Goal: Task Accomplishment & Management: Manage account settings

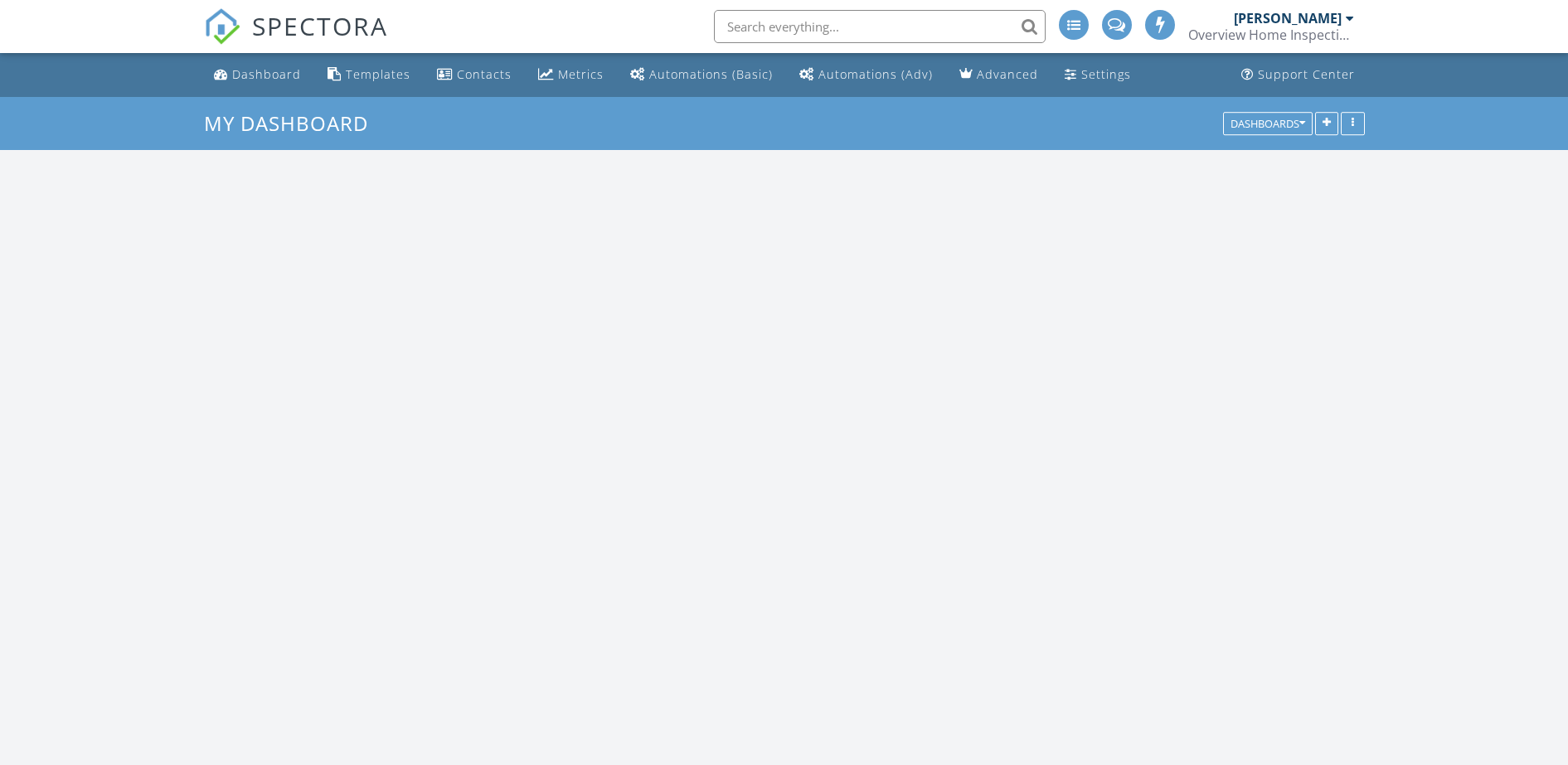
scroll to position [1624, 1601]
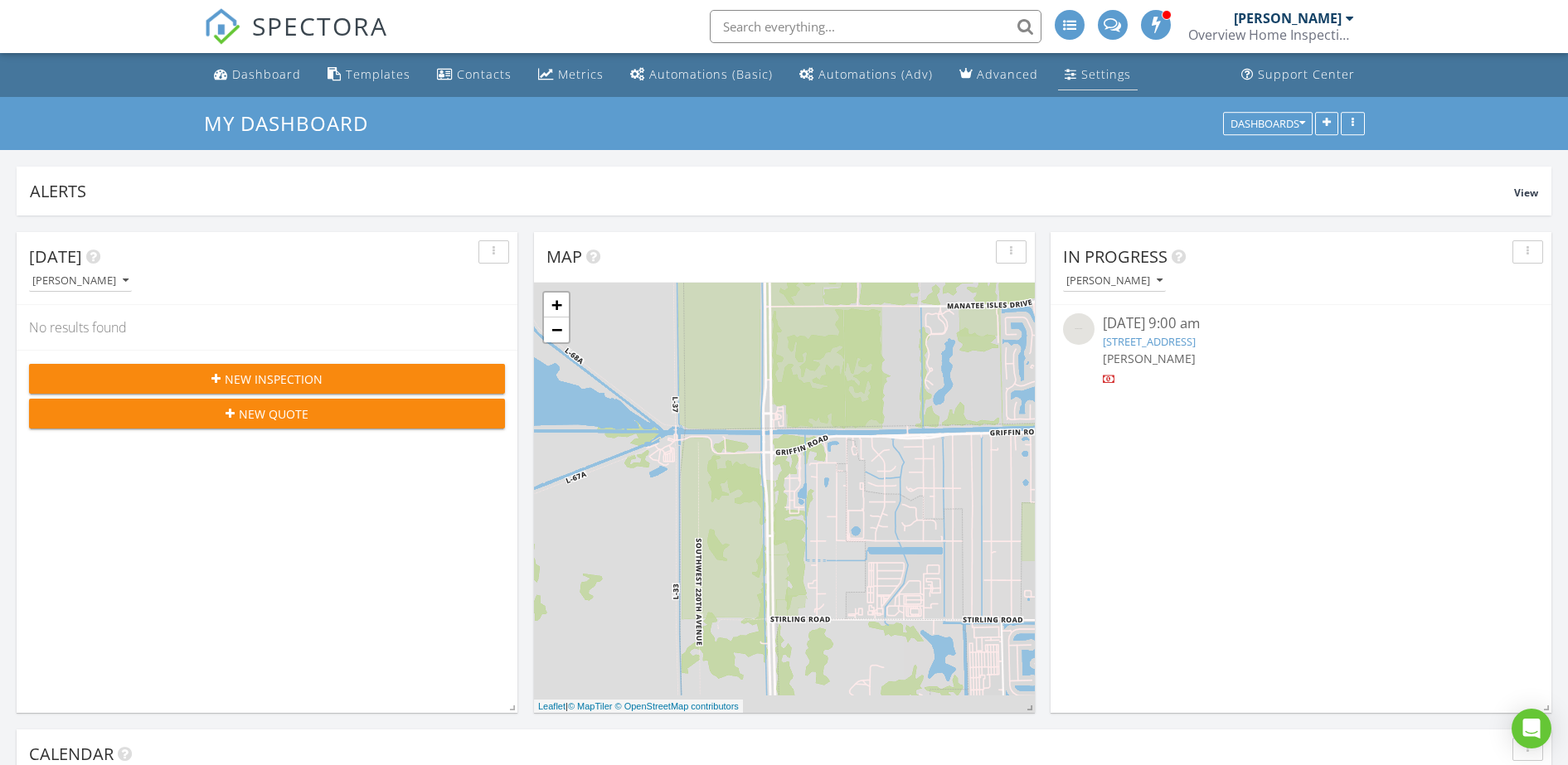
click at [1081, 73] on div "Settings" at bounding box center [1106, 73] width 50 height 16
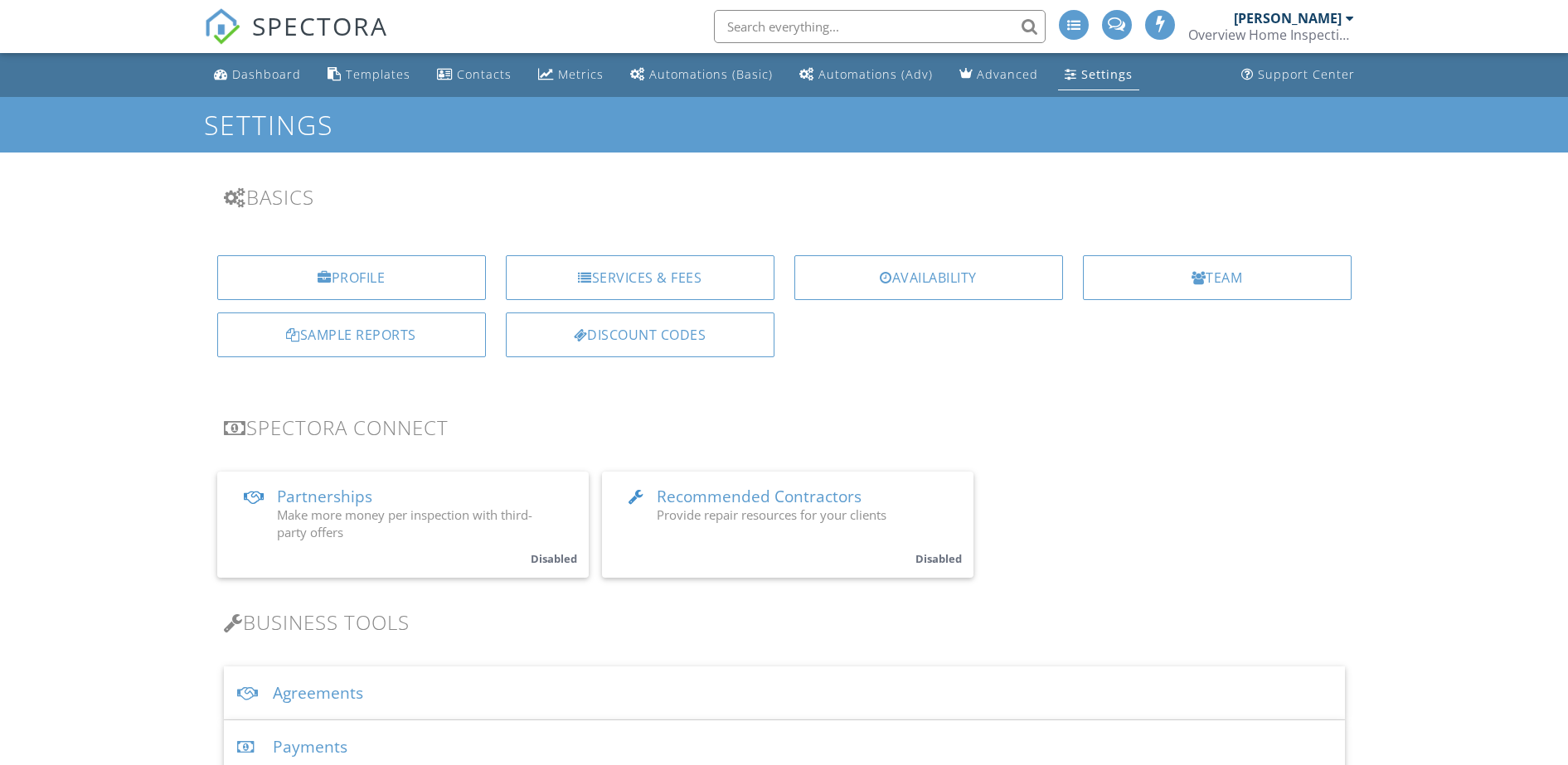
click at [307, 694] on div "Agreements" at bounding box center [784, 694] width 1121 height 54
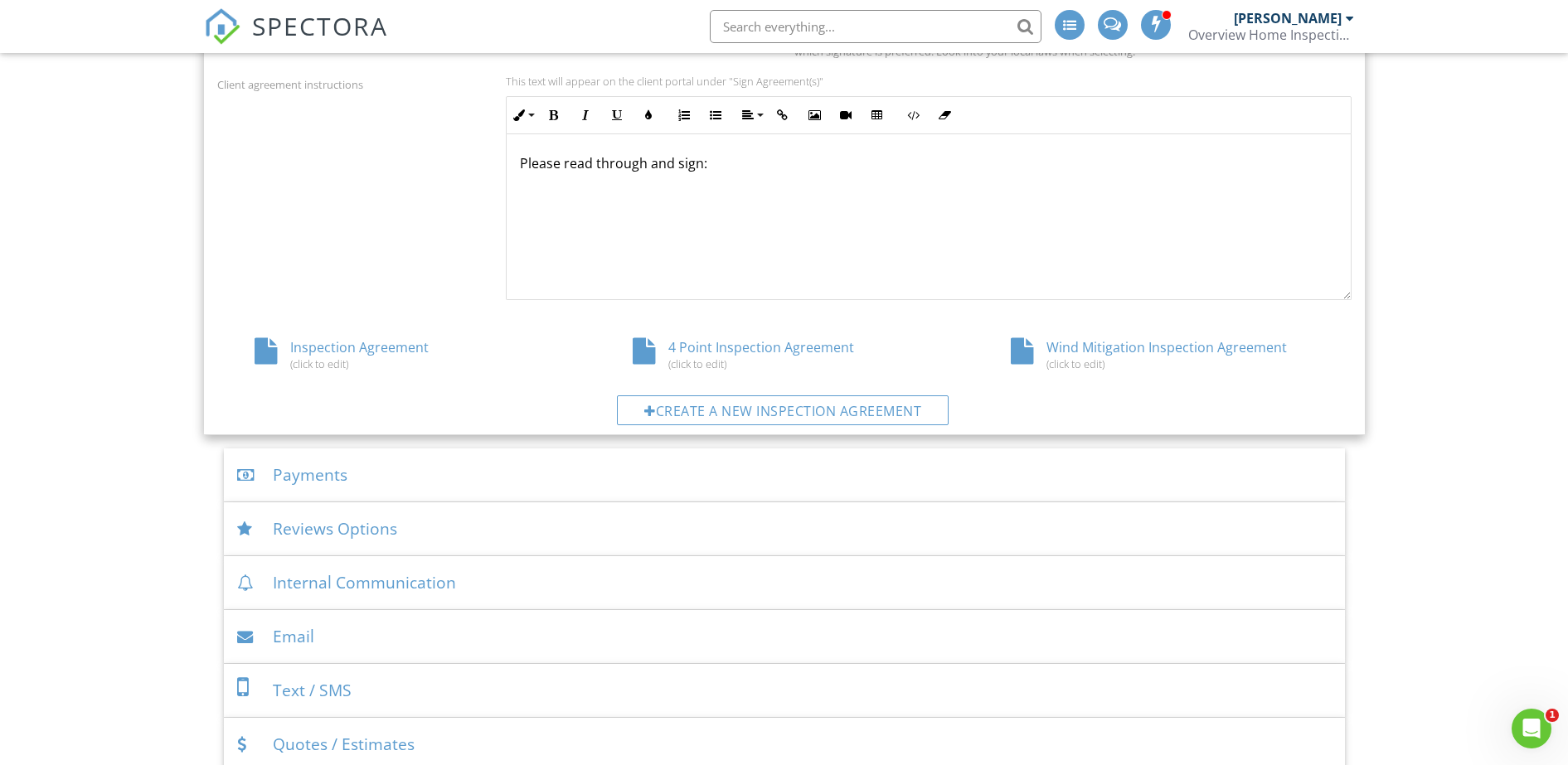
scroll to position [696, 0]
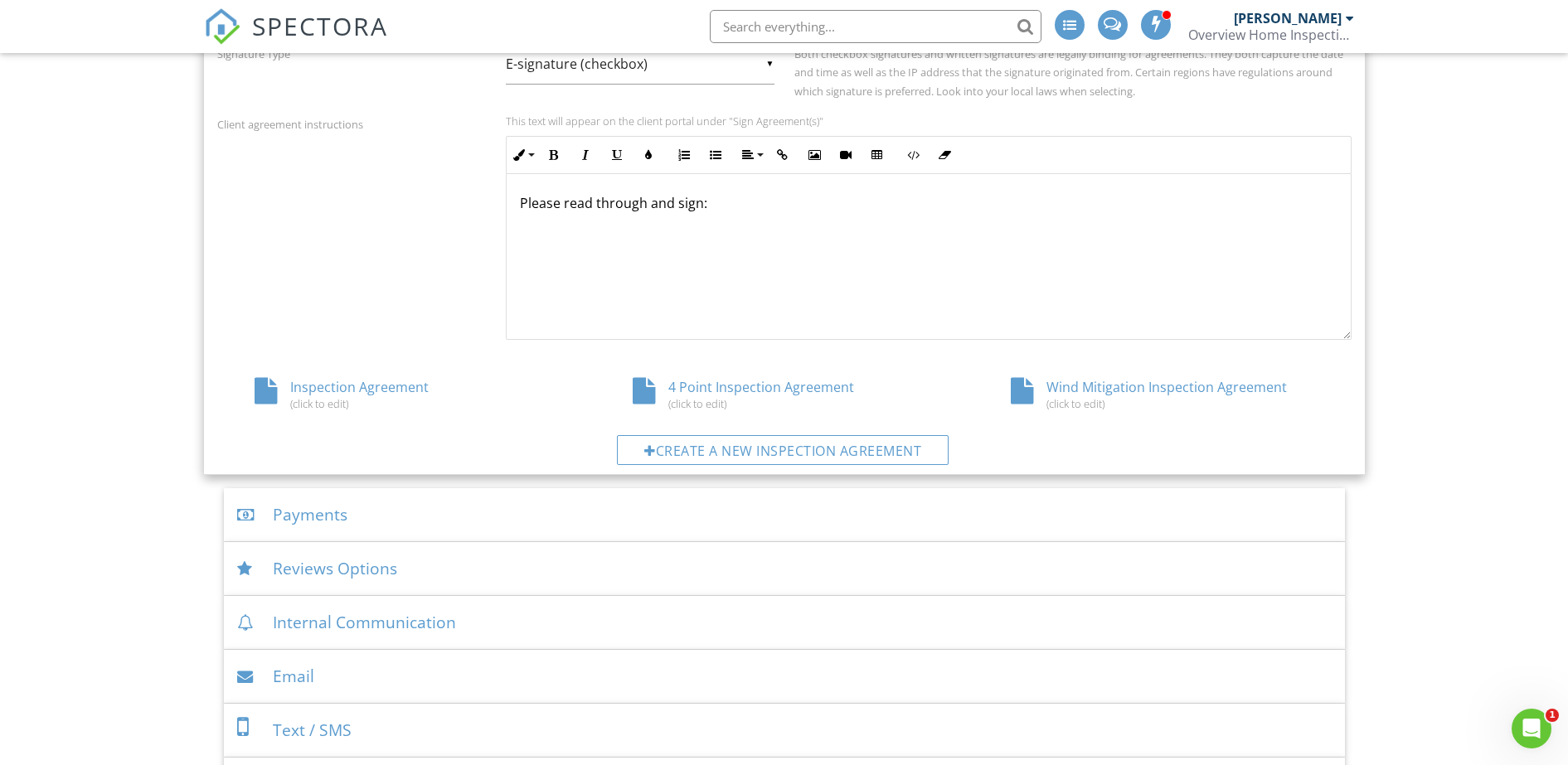
click at [344, 392] on div "Inspection Agreement (click to edit)" at bounding box center [406, 394] width 378 height 32
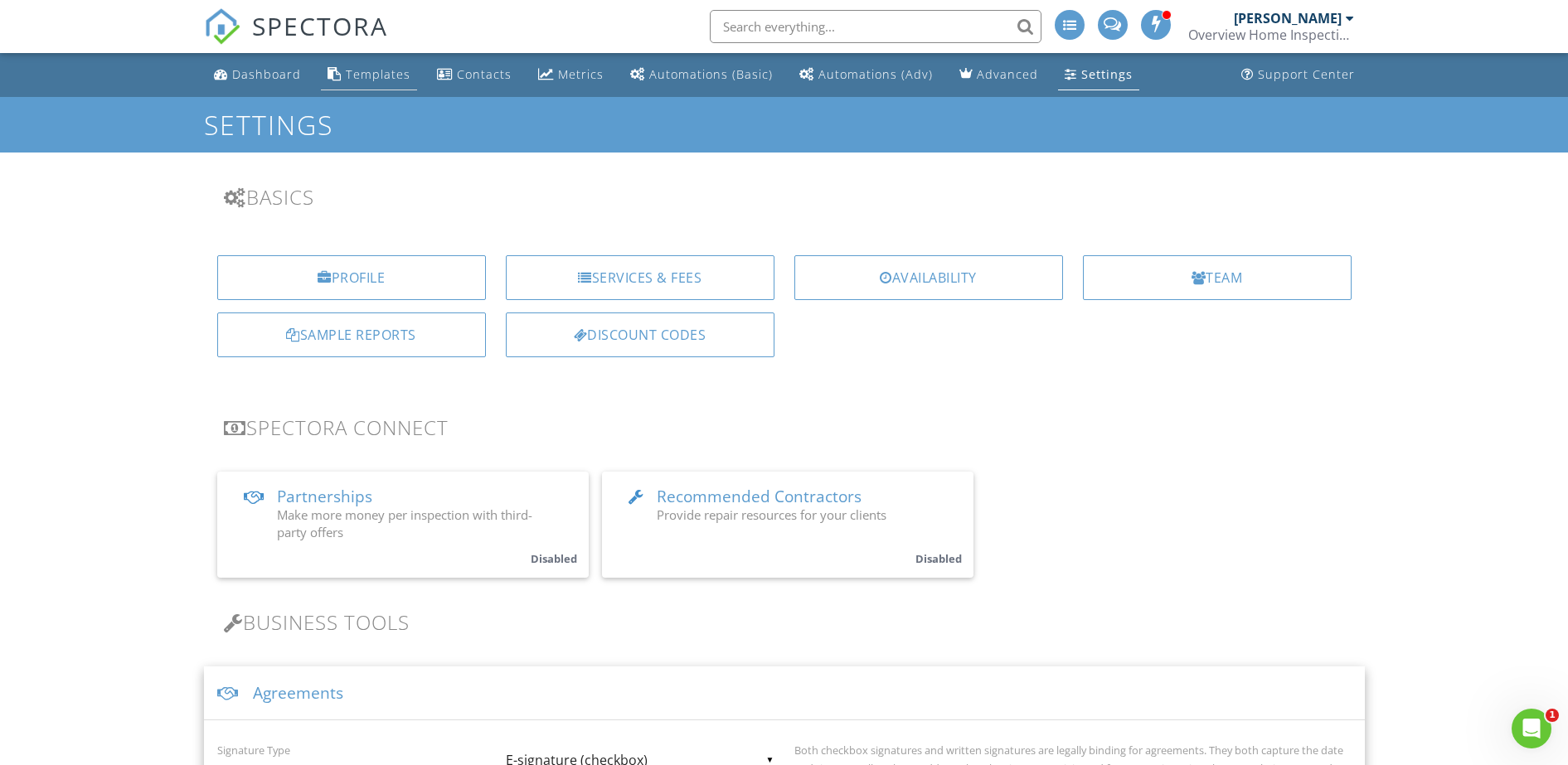
click at [384, 72] on div "Templates" at bounding box center [378, 73] width 65 height 16
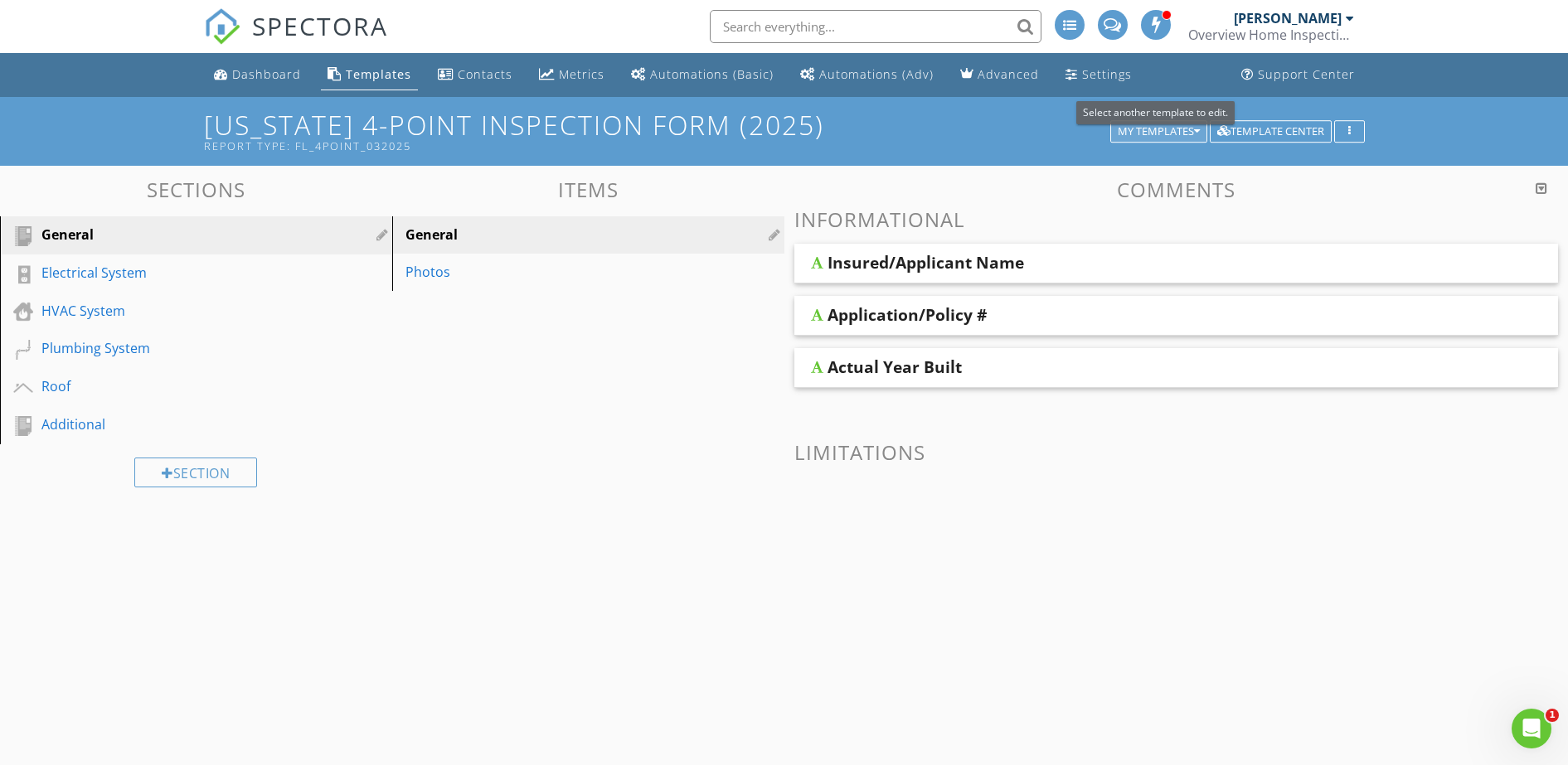
click at [1160, 129] on div "My Templates" at bounding box center [1159, 132] width 82 height 11
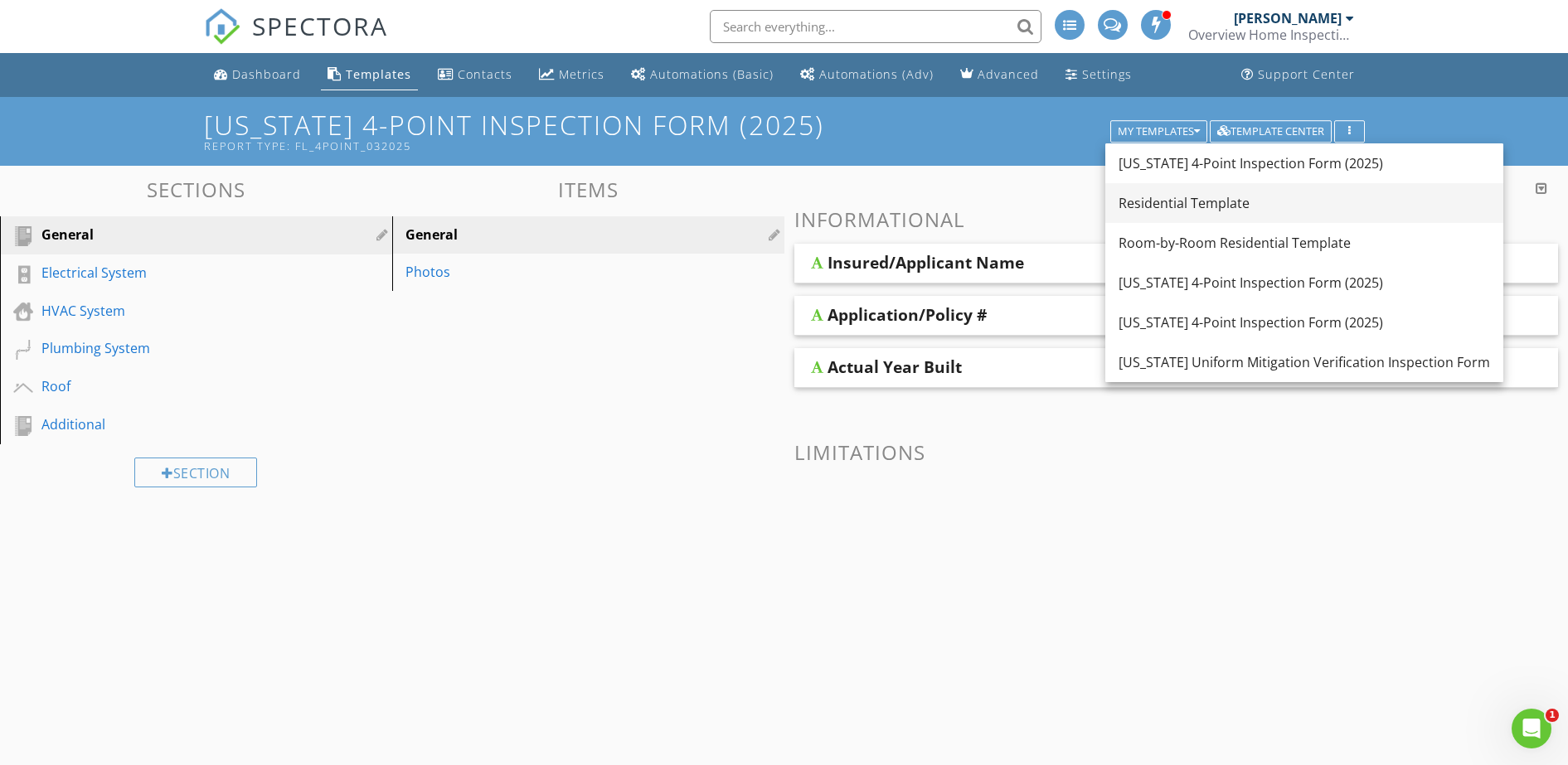
click at [1162, 205] on div "Residential Template" at bounding box center [1304, 202] width 372 height 19
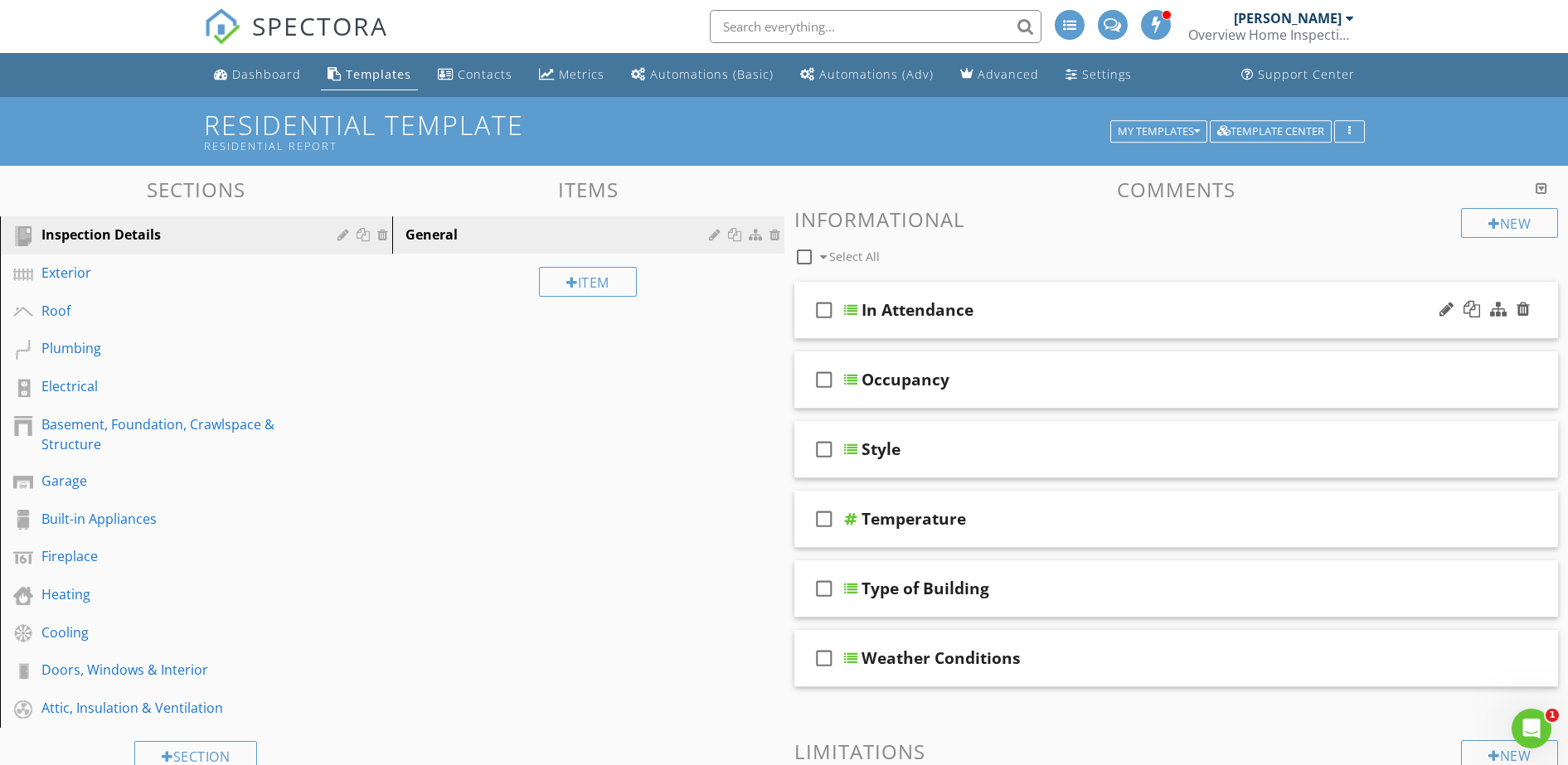
click at [906, 312] on div "In Attendance" at bounding box center [918, 309] width 112 height 19
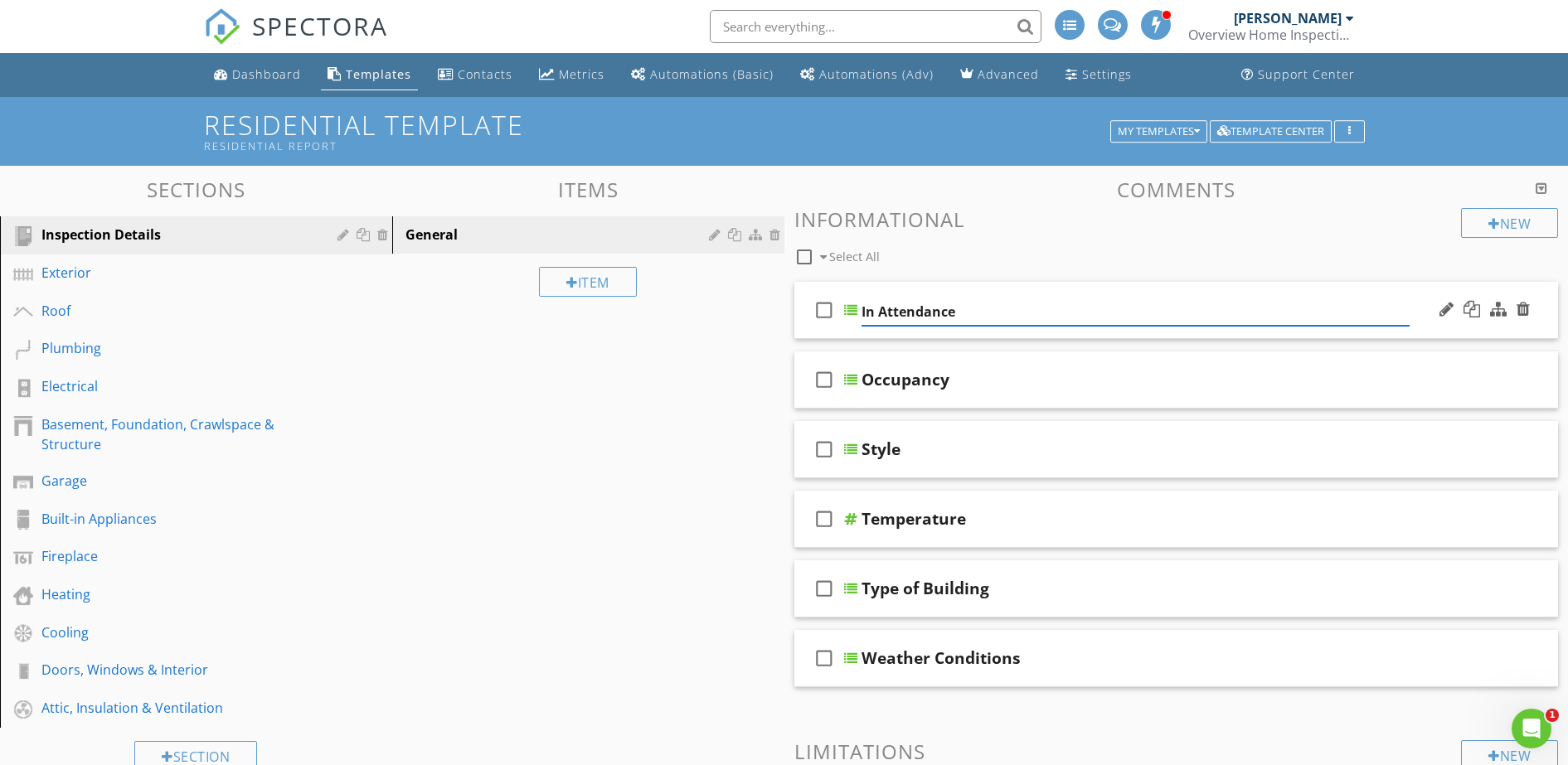
click at [848, 309] on div at bounding box center [851, 310] width 13 height 13
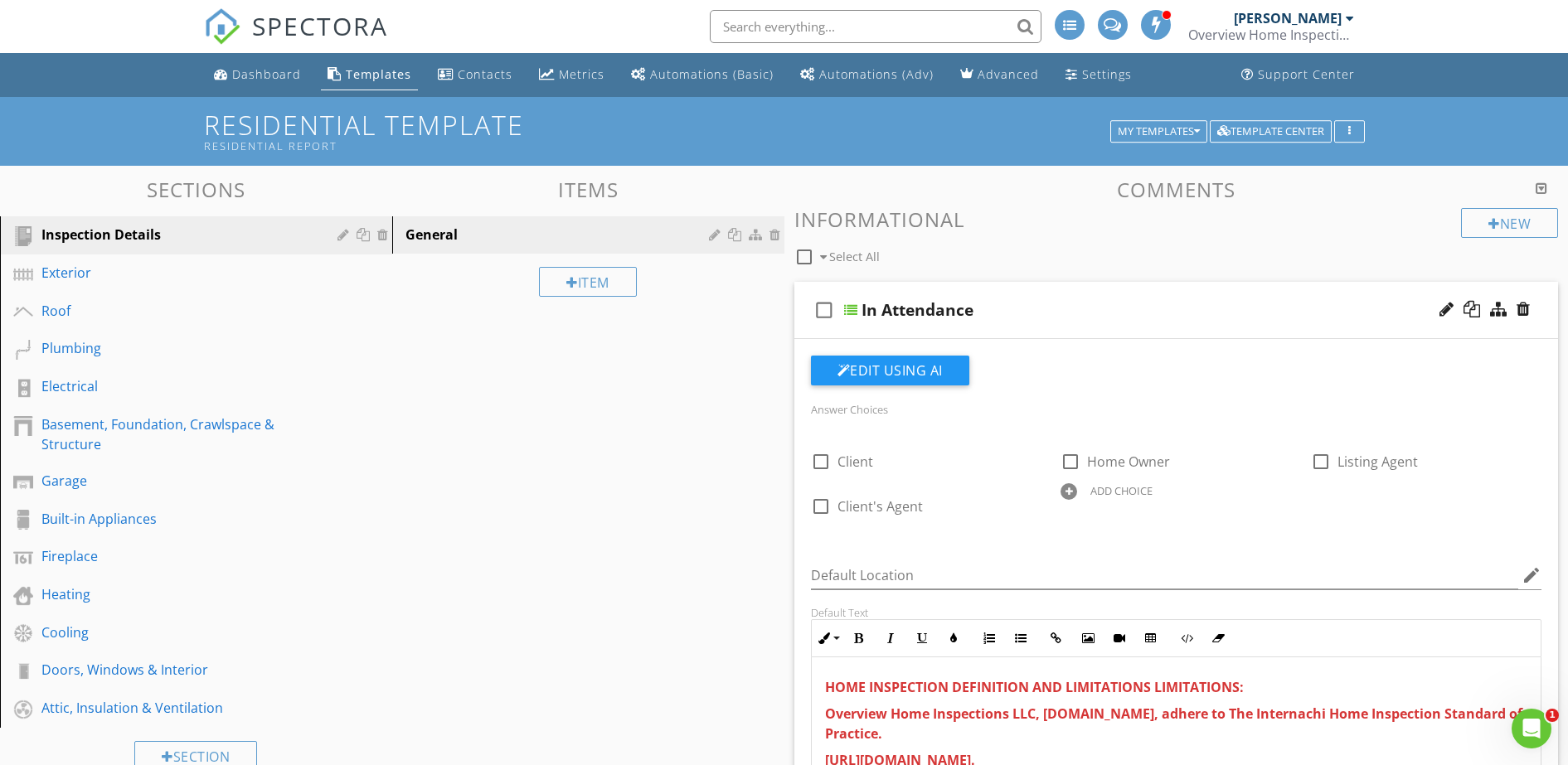
click at [1149, 19] on span at bounding box center [1157, 24] width 17 height 15
click at [1162, 20] on span at bounding box center [1161, 24] width 17 height 15
click at [251, 73] on div "Dashboard" at bounding box center [267, 73] width 69 height 16
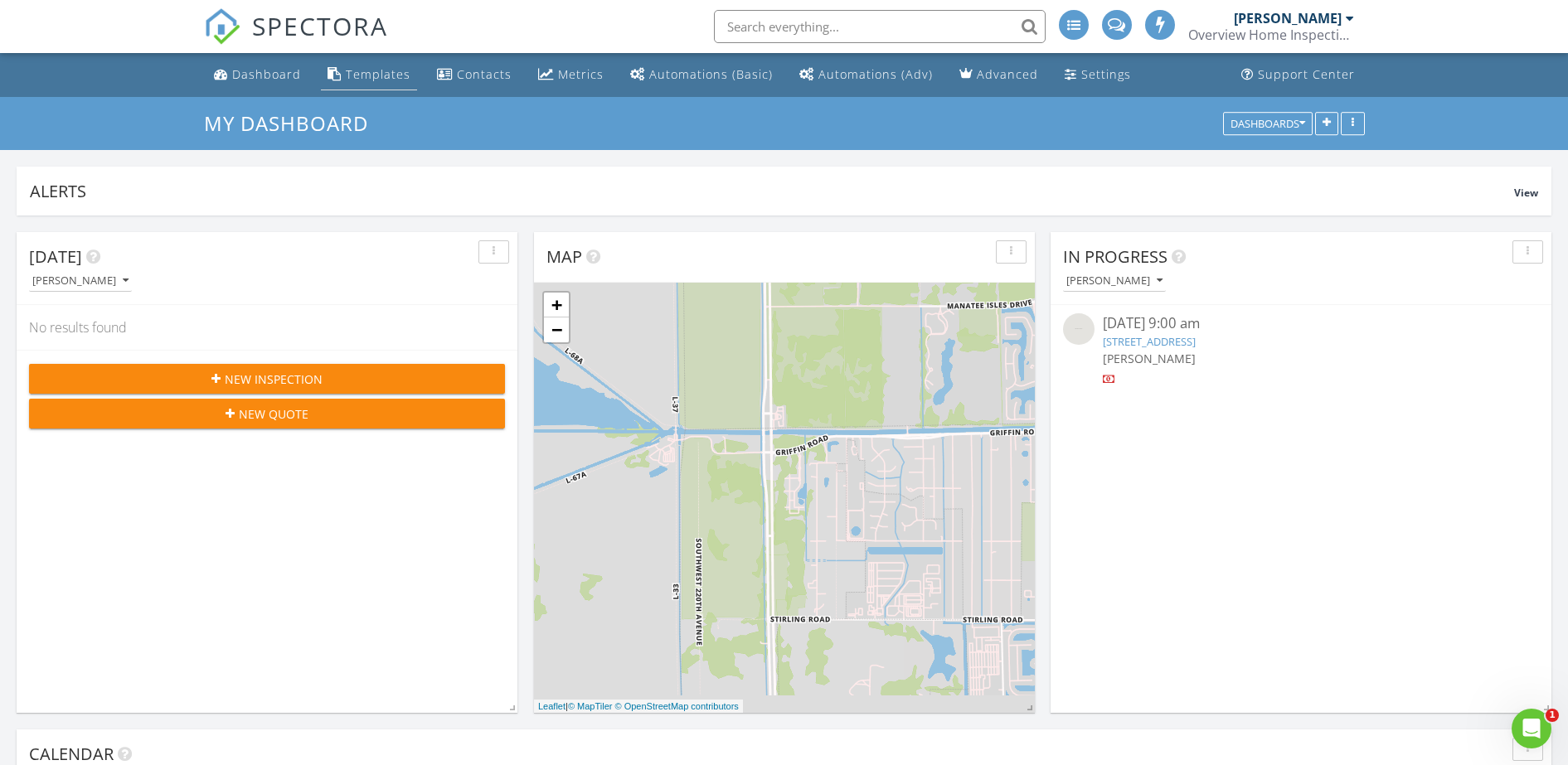
click at [389, 73] on div "Templates" at bounding box center [378, 73] width 65 height 16
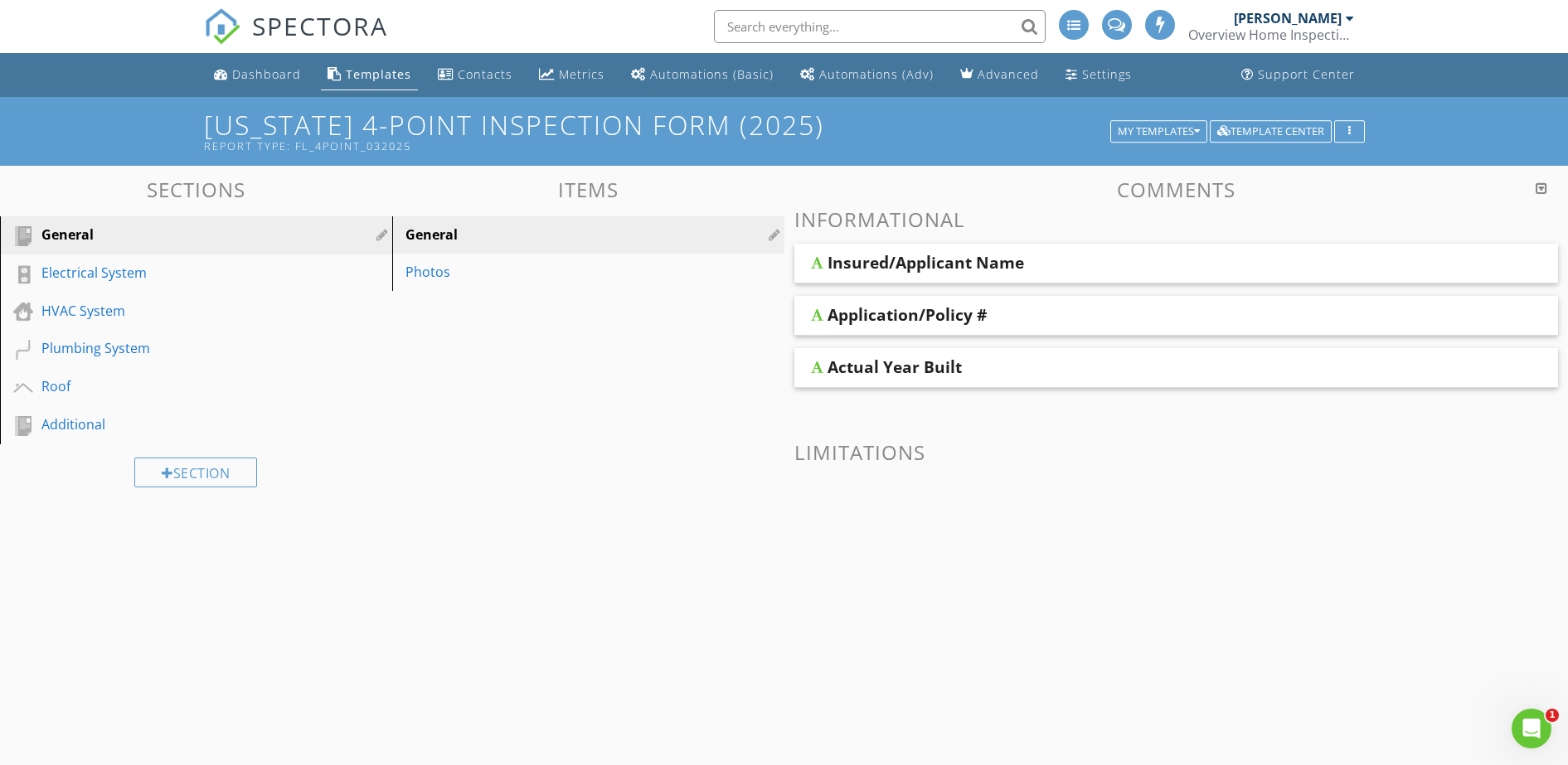
click at [503, 32] on div "SPECTORA [PERSON_NAME] Overview Home Inspections Role: Inspector Change Role Da…" at bounding box center [785, 26] width 1161 height 53
click at [283, 77] on div "Dashboard" at bounding box center [267, 73] width 69 height 16
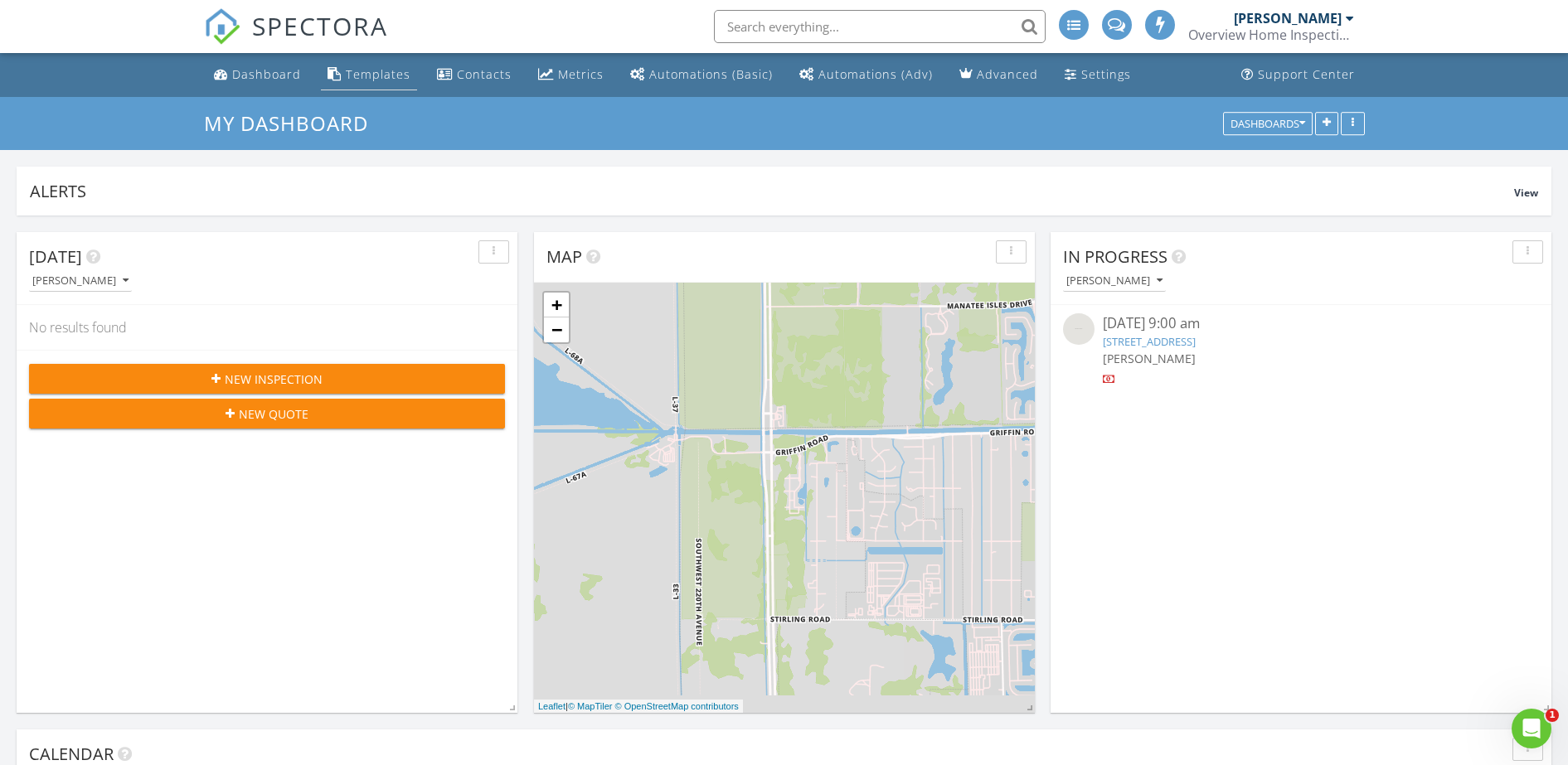
click at [387, 74] on div "Templates" at bounding box center [378, 73] width 65 height 16
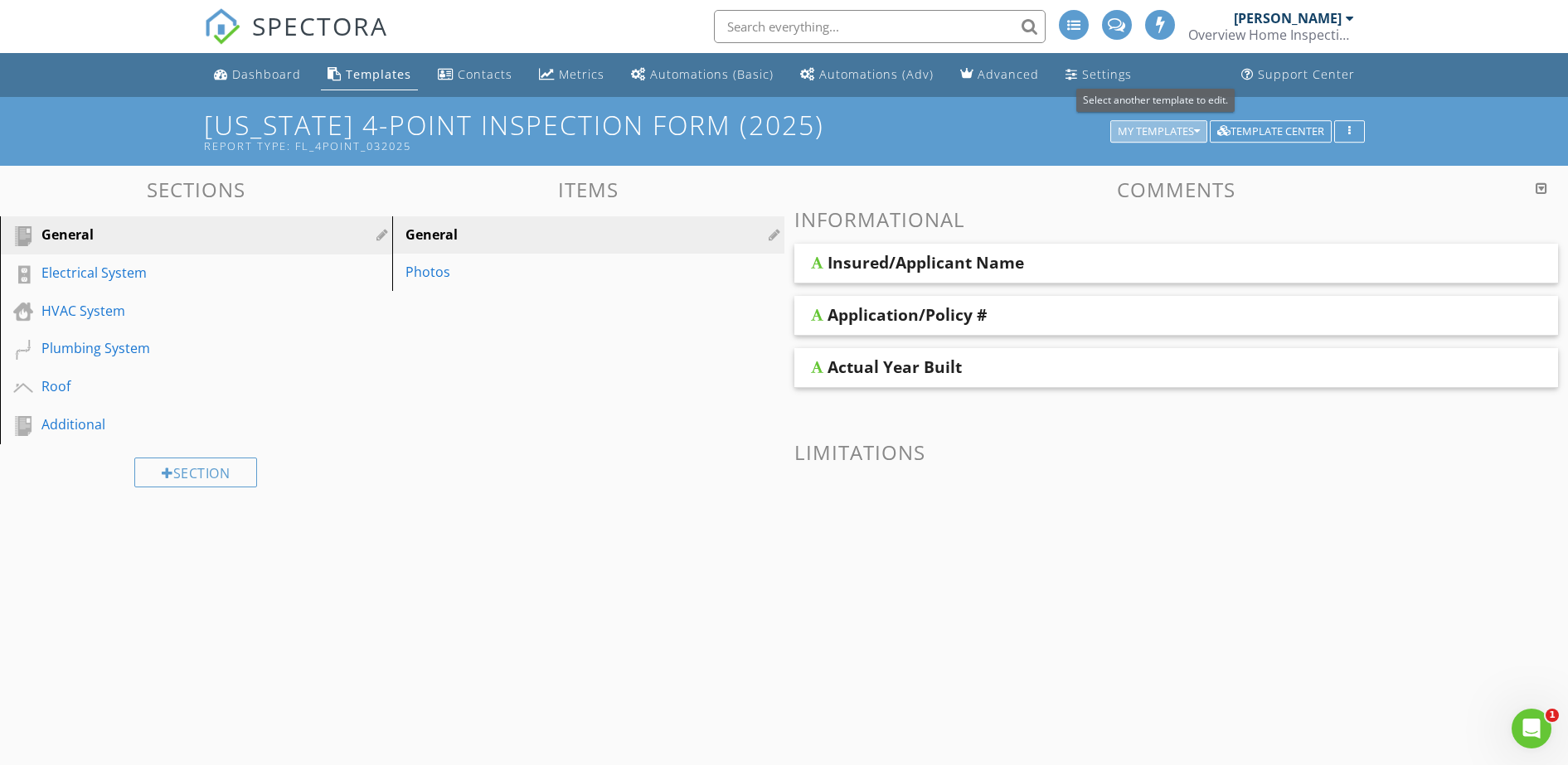
click at [1176, 131] on div "My Templates" at bounding box center [1159, 132] width 82 height 11
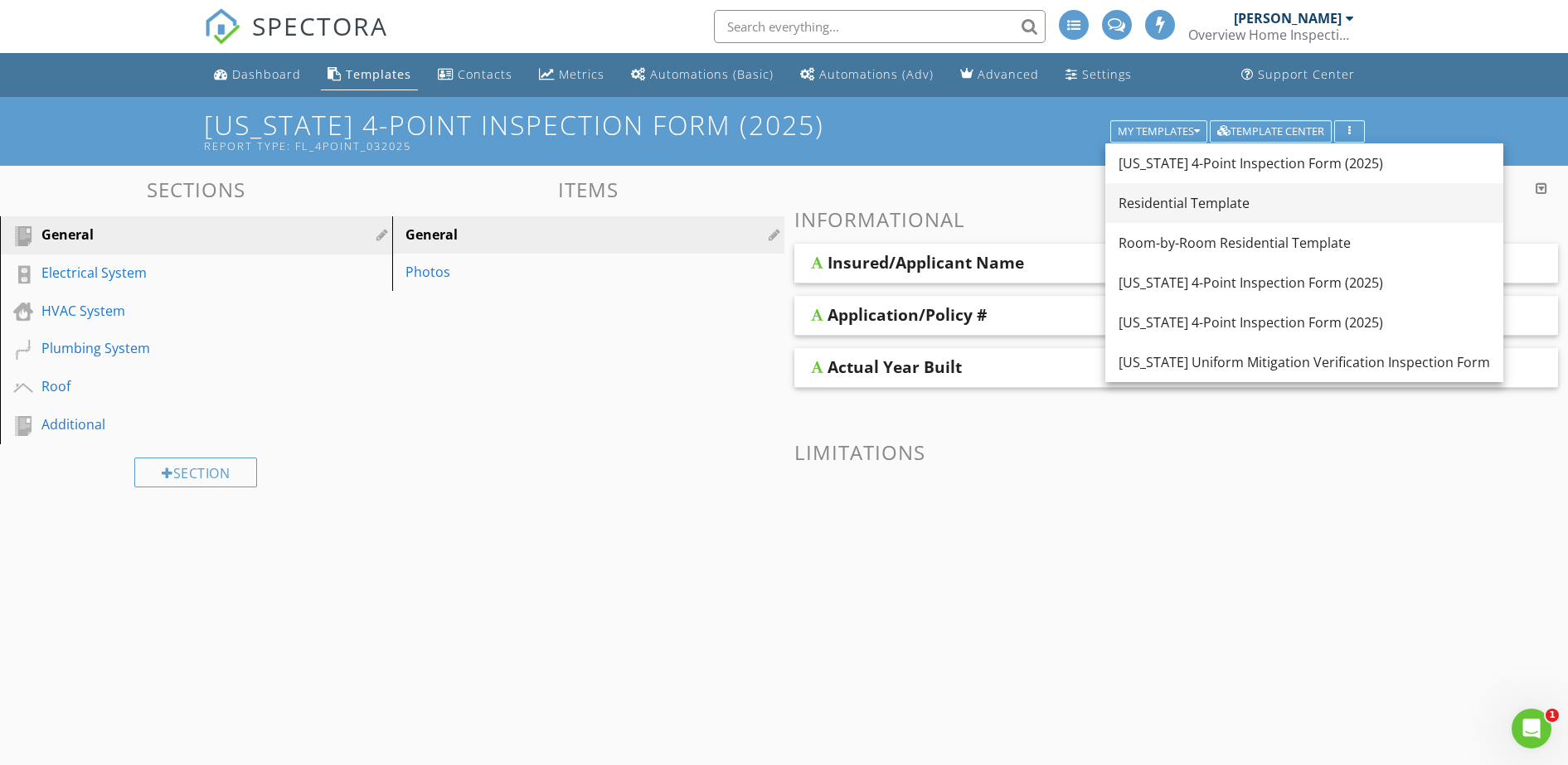
click at [1191, 210] on div "Residential Template" at bounding box center [1304, 202] width 372 height 19
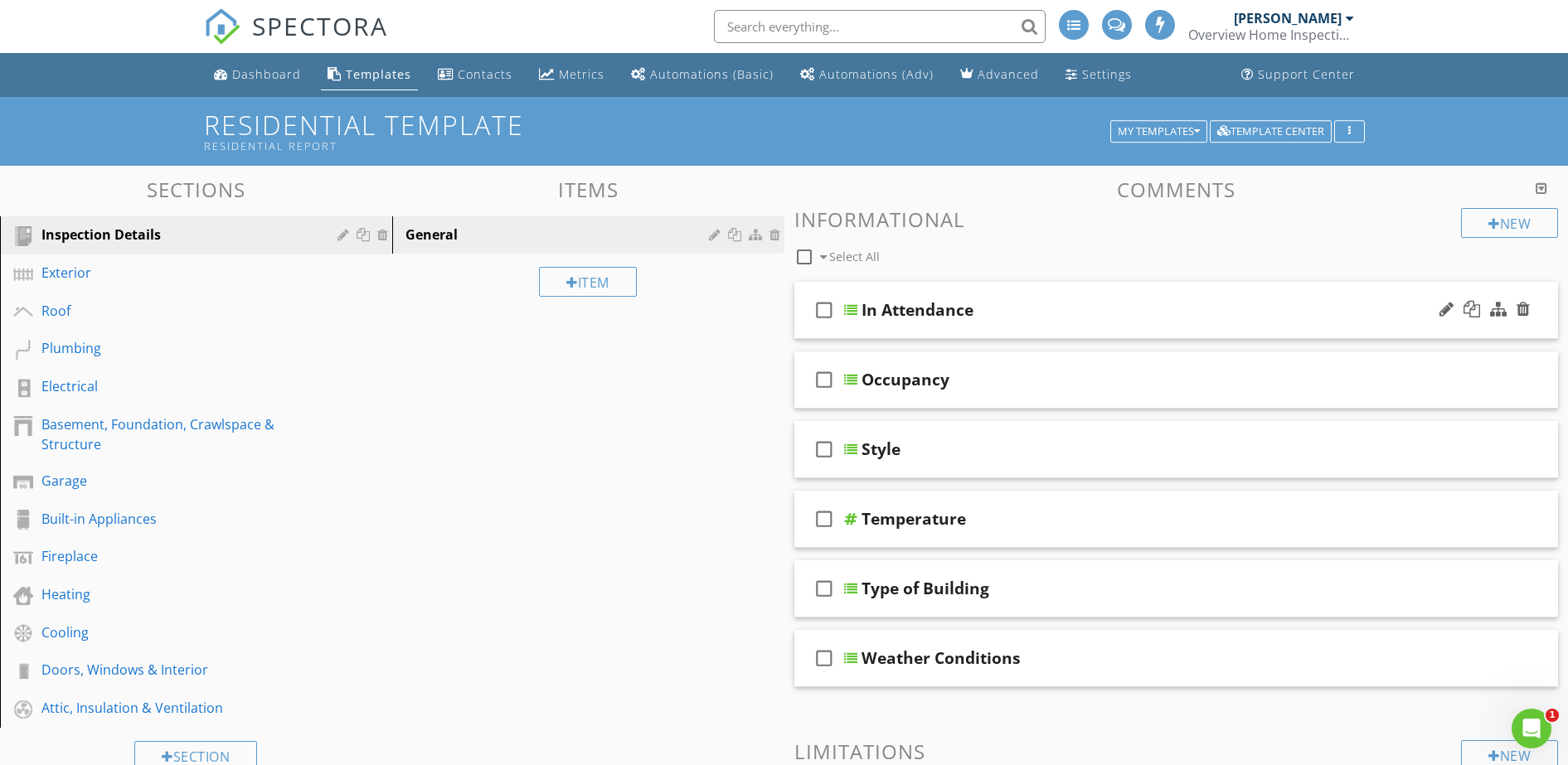
click at [998, 315] on div "In Attendance" at bounding box center [1136, 309] width 548 height 19
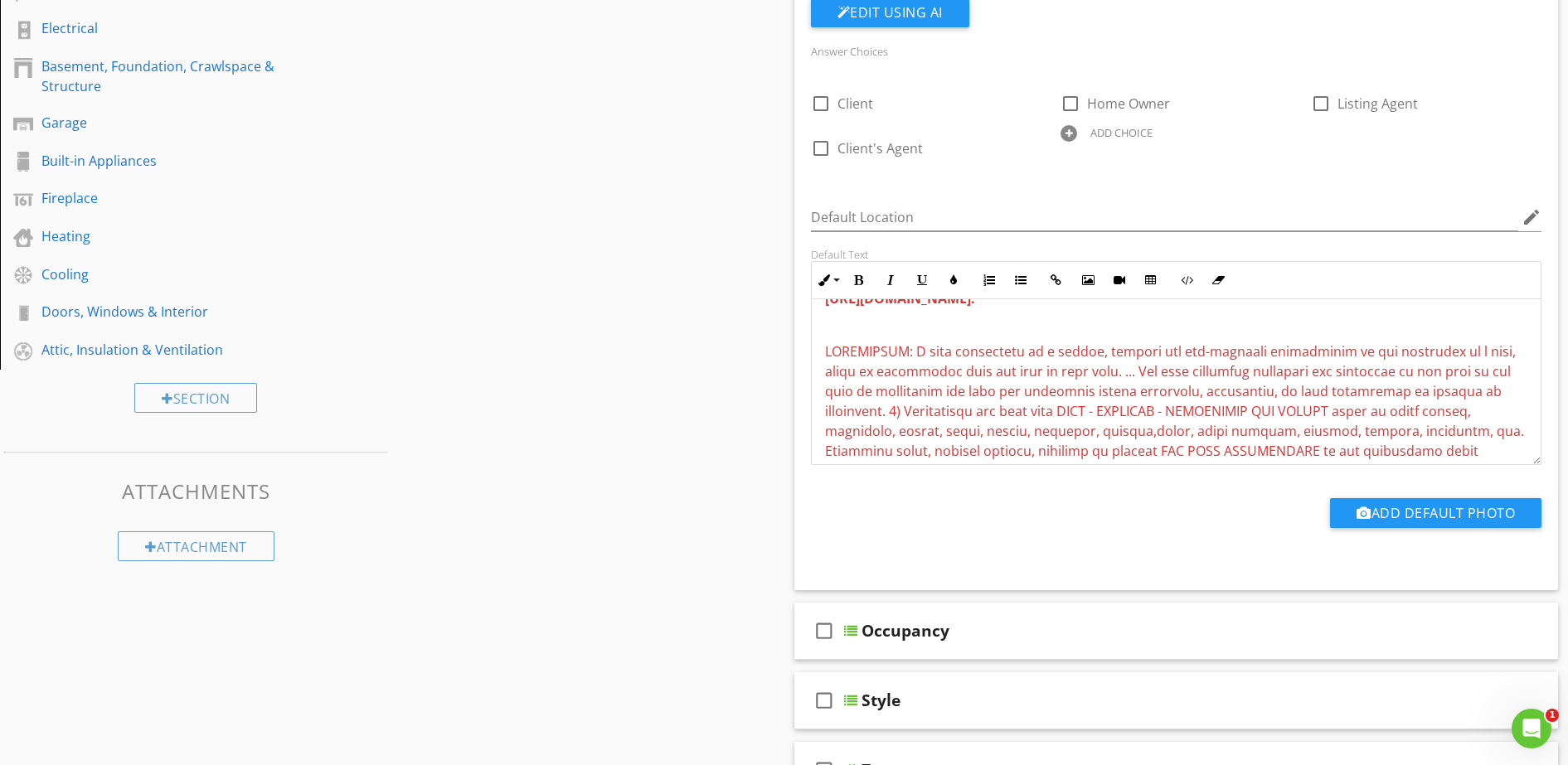
scroll to position [279, 0]
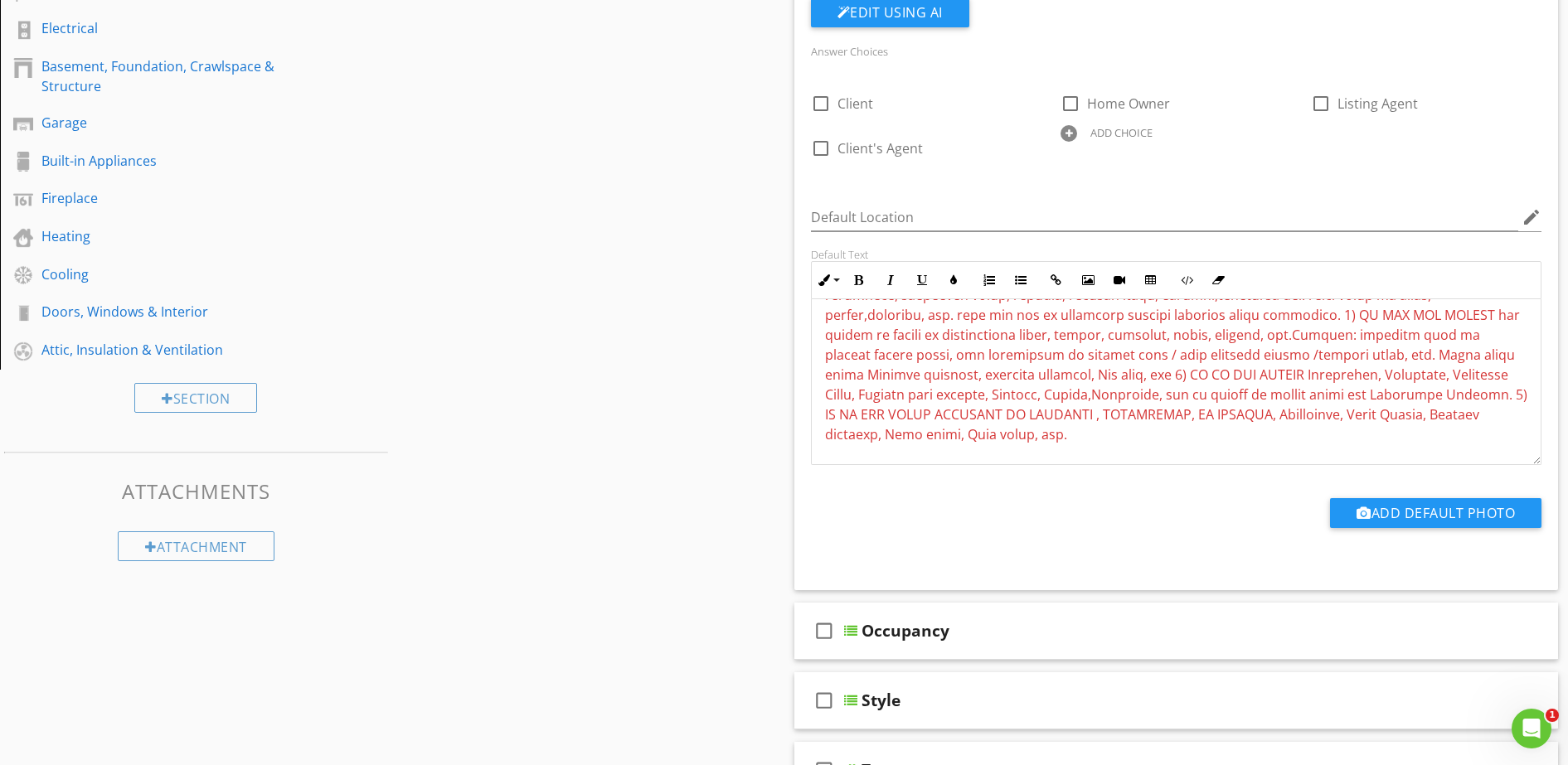
click at [1352, 395] on span at bounding box center [1176, 305] width 702 height 277
click at [1017, 375] on span at bounding box center [1174, 284] width 699 height 237
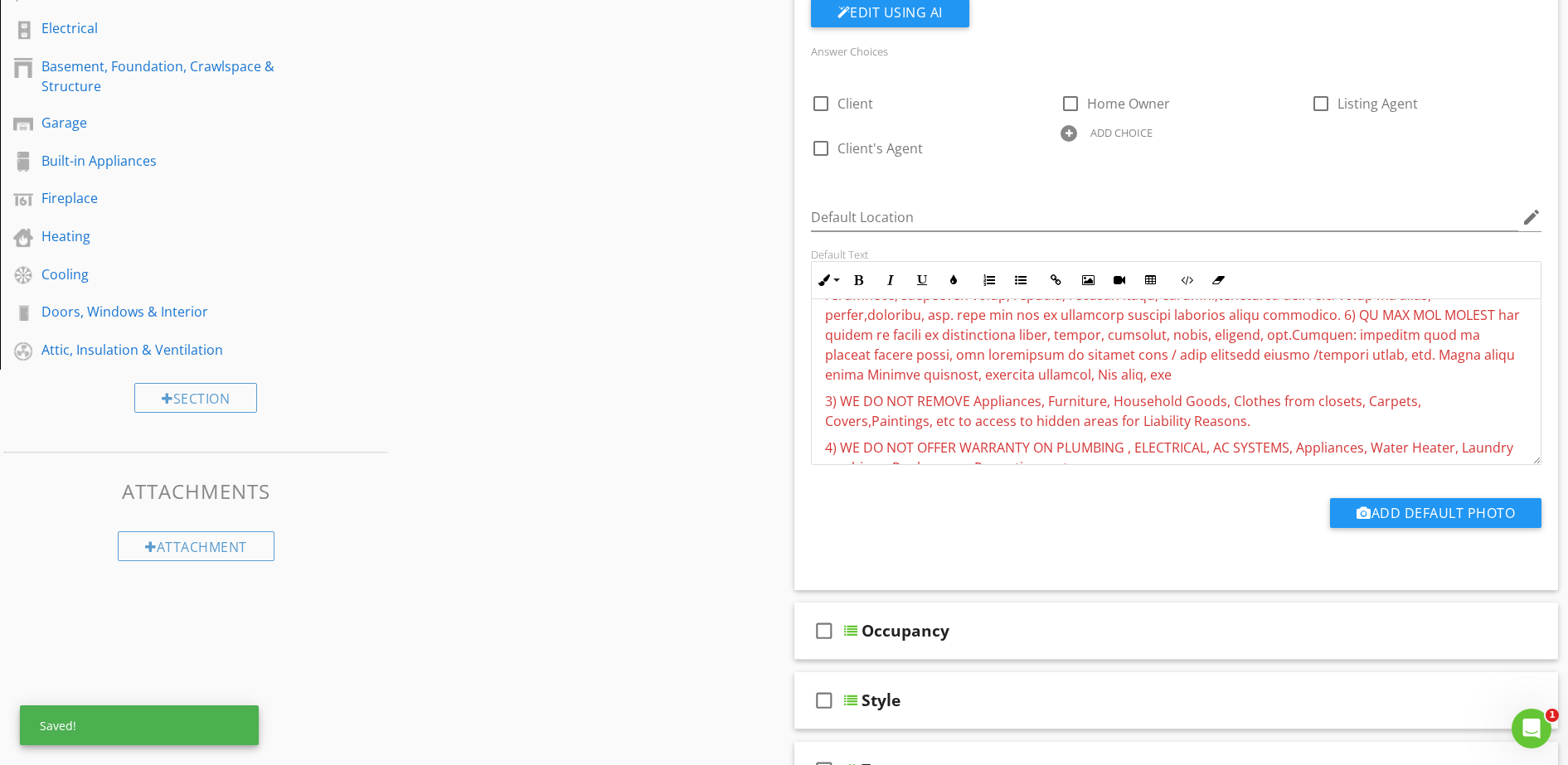
click at [1227, 311] on span at bounding box center [1174, 275] width 699 height 217
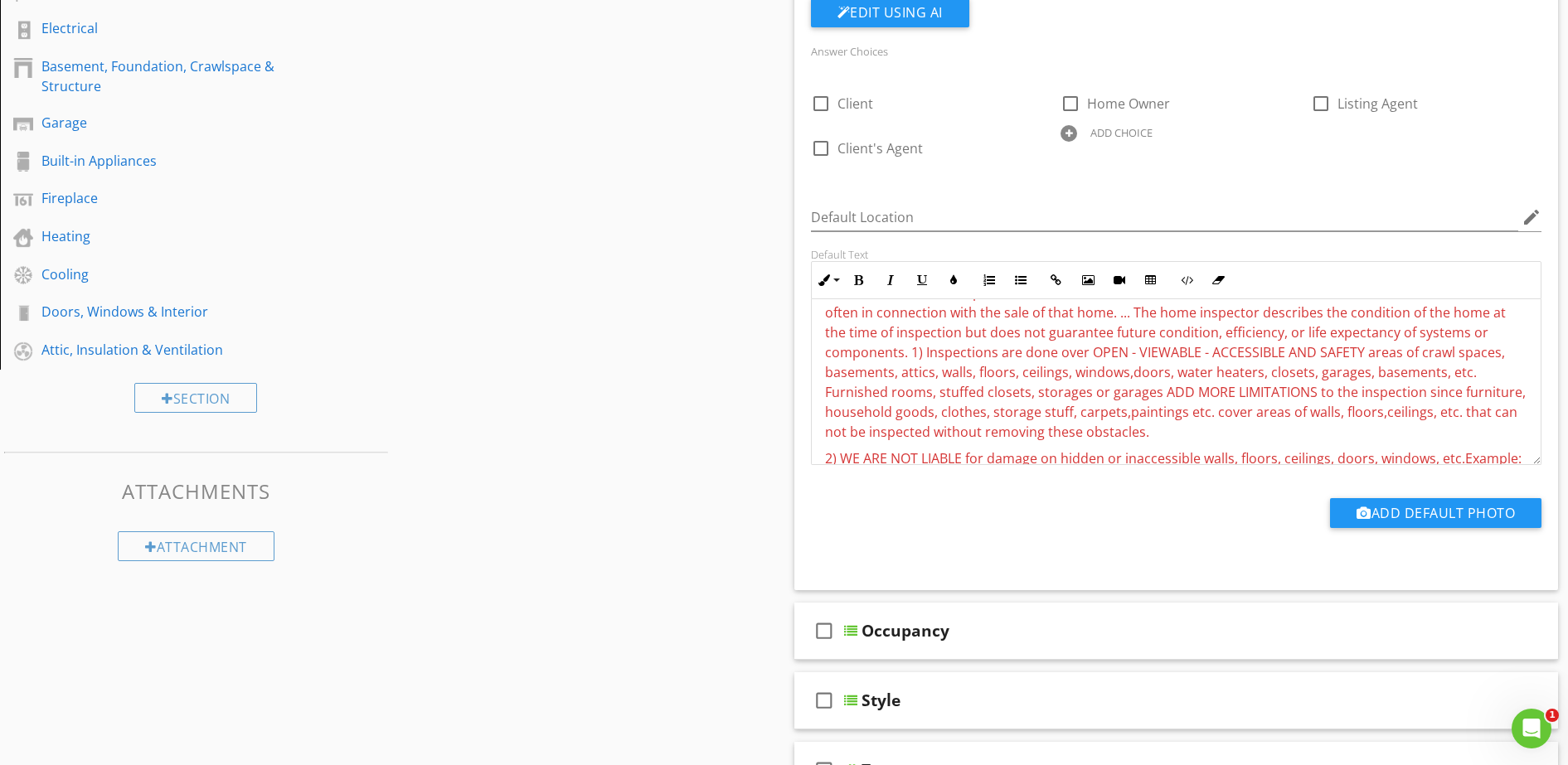
scroll to position [72, 0]
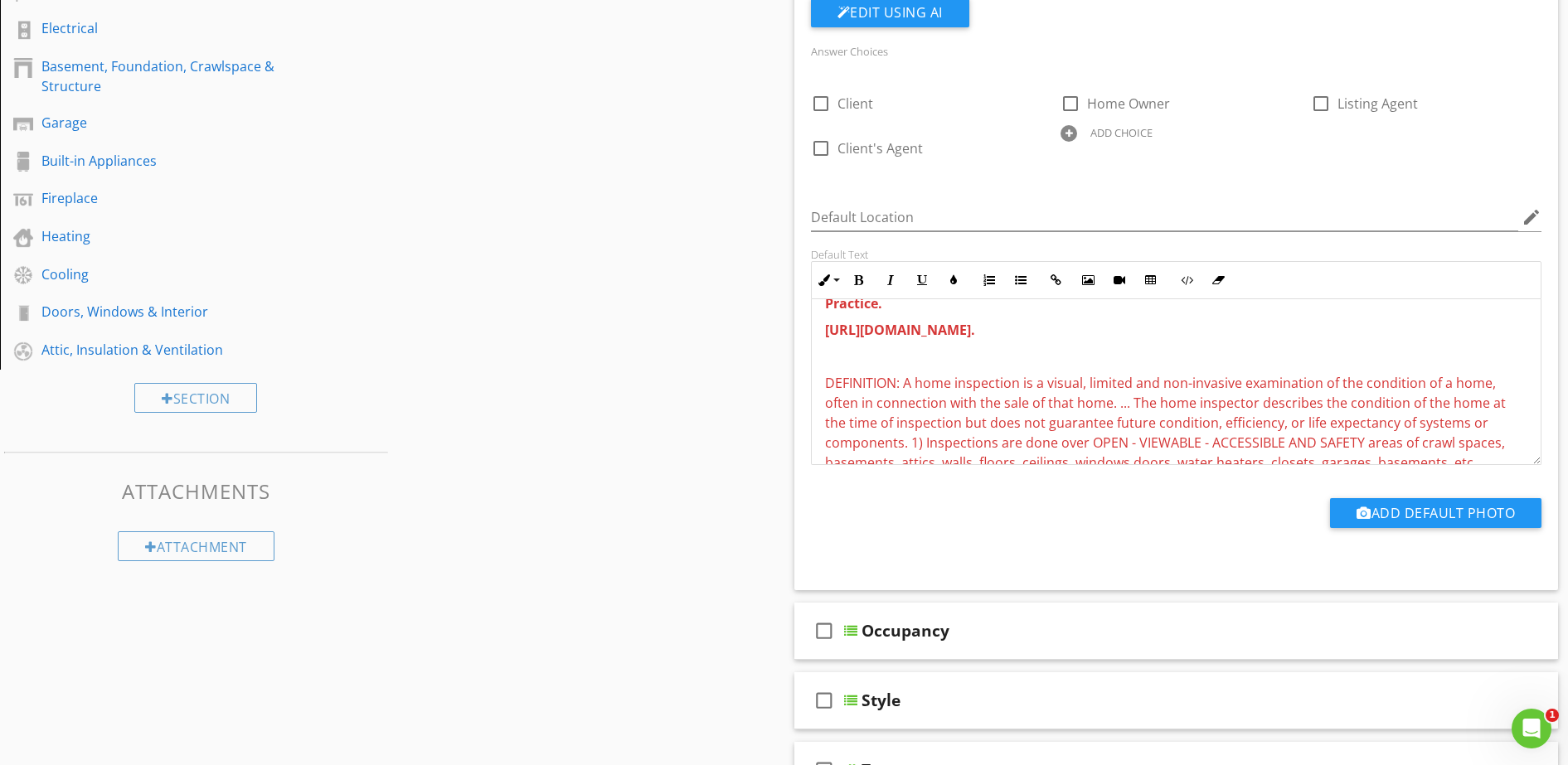
click at [910, 445] on span "DEFINITION: A home inspection is a visual, limited and non-invasive examination…" at bounding box center [1175, 453] width 700 height 158
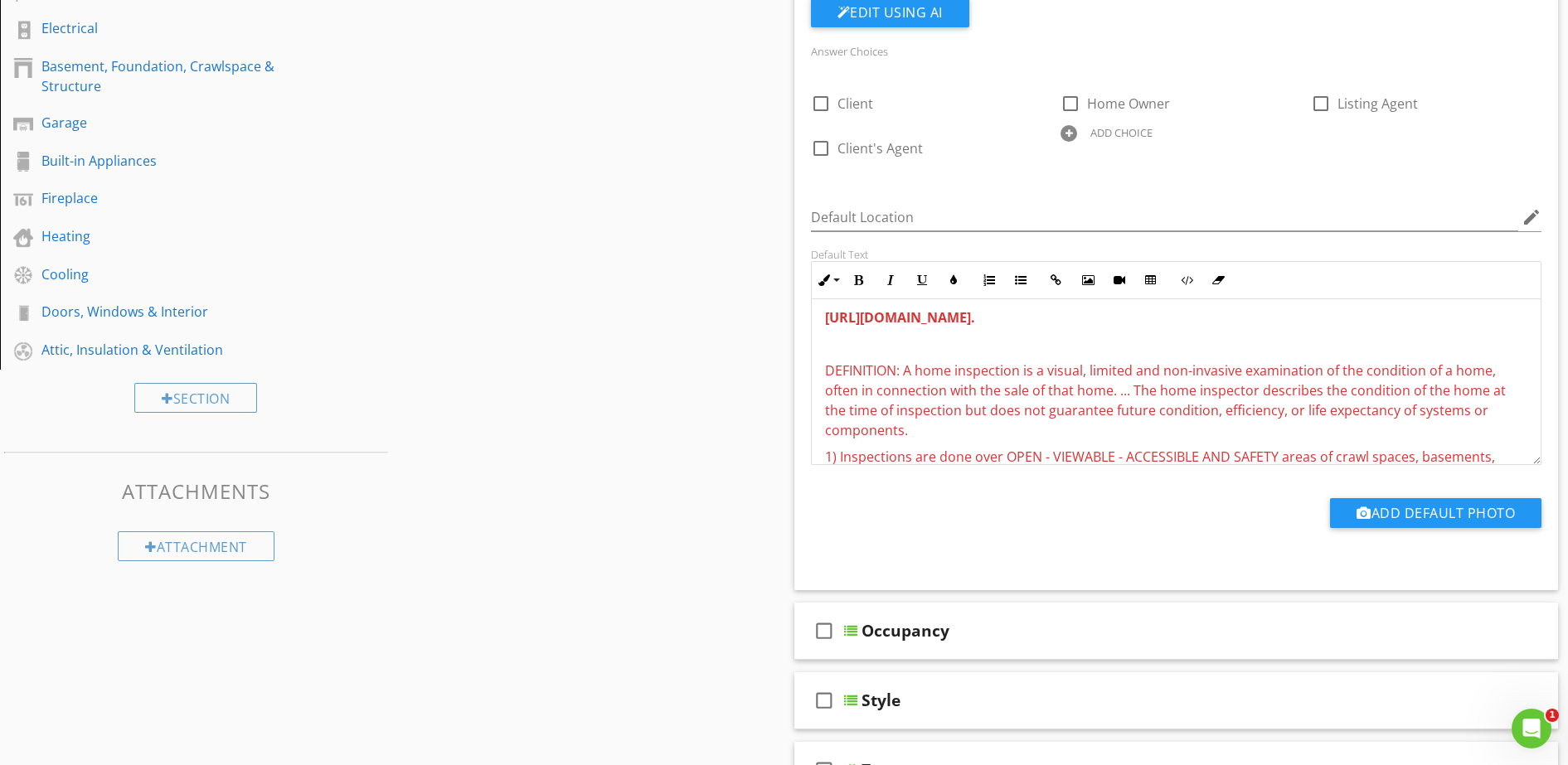
scroll to position [0, 0]
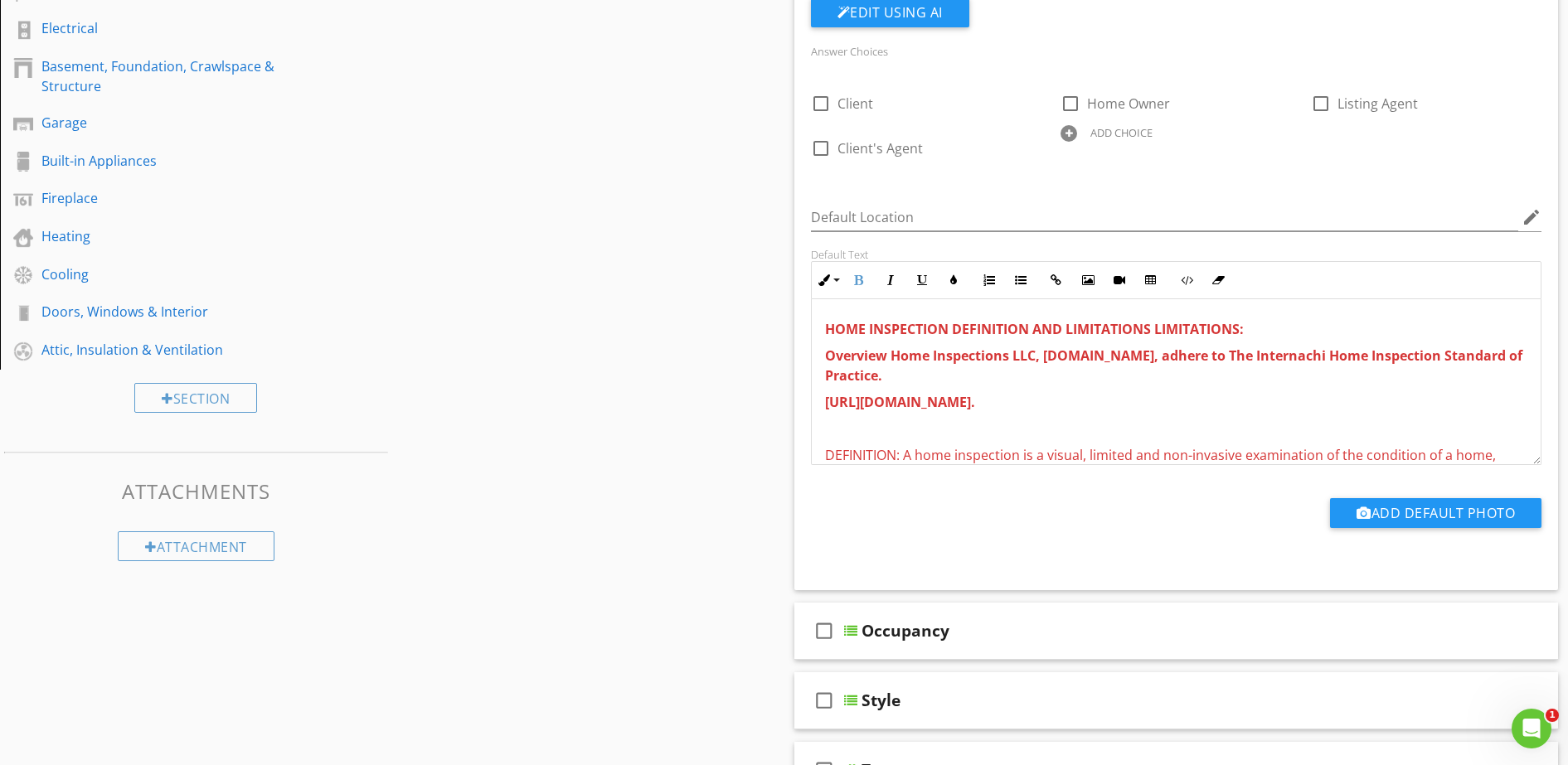
click at [1478, 329] on p "HOME INSPECTION DEFINITION AND LIMITATIONS LIMITATIONS:" at bounding box center [1176, 329] width 703 height 19
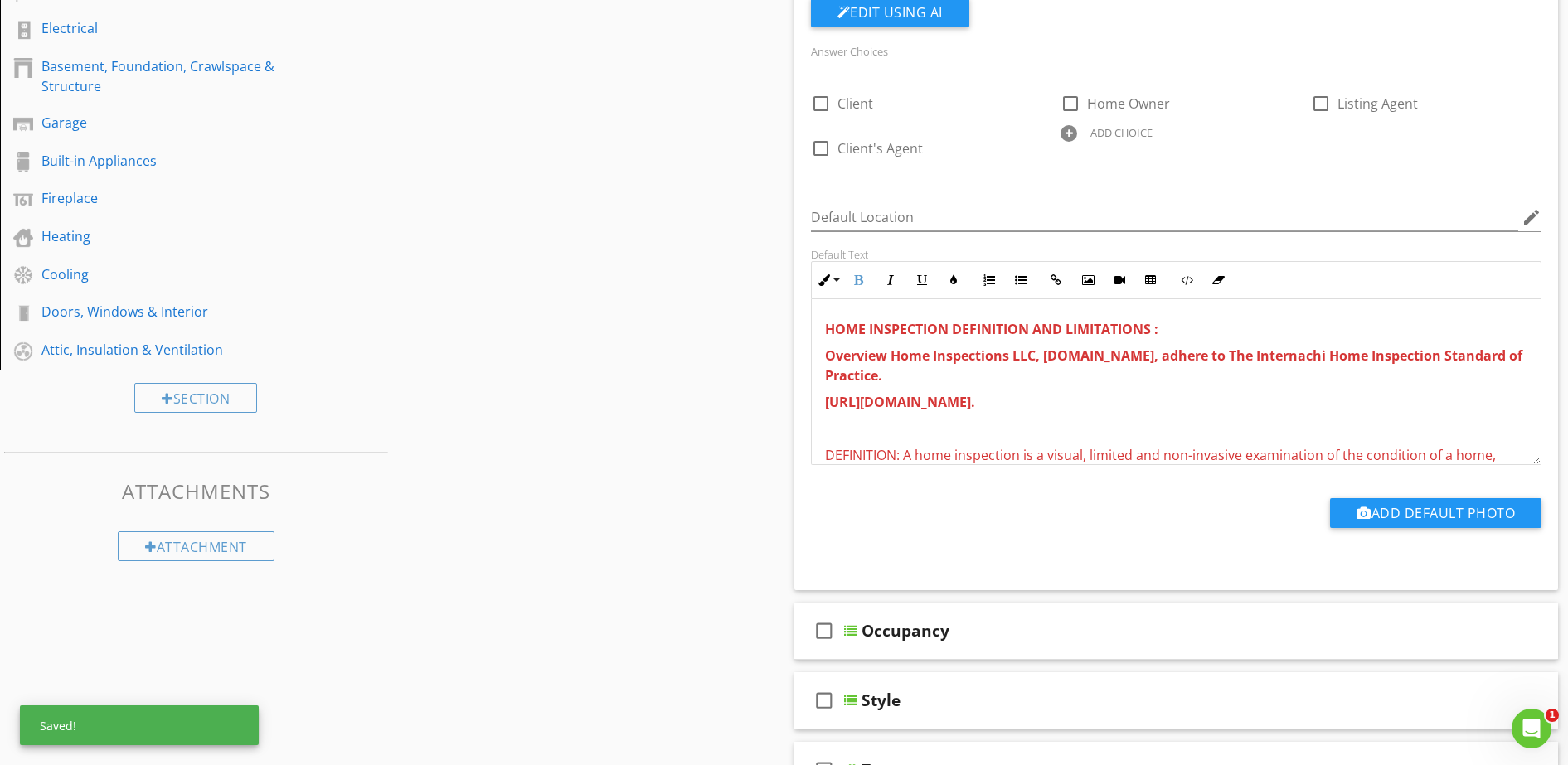
click at [1358, 382] on p "Overview Home Inspections LLC, www.overviewhomeinspections.com, adhere to The I…" at bounding box center [1176, 365] width 703 height 40
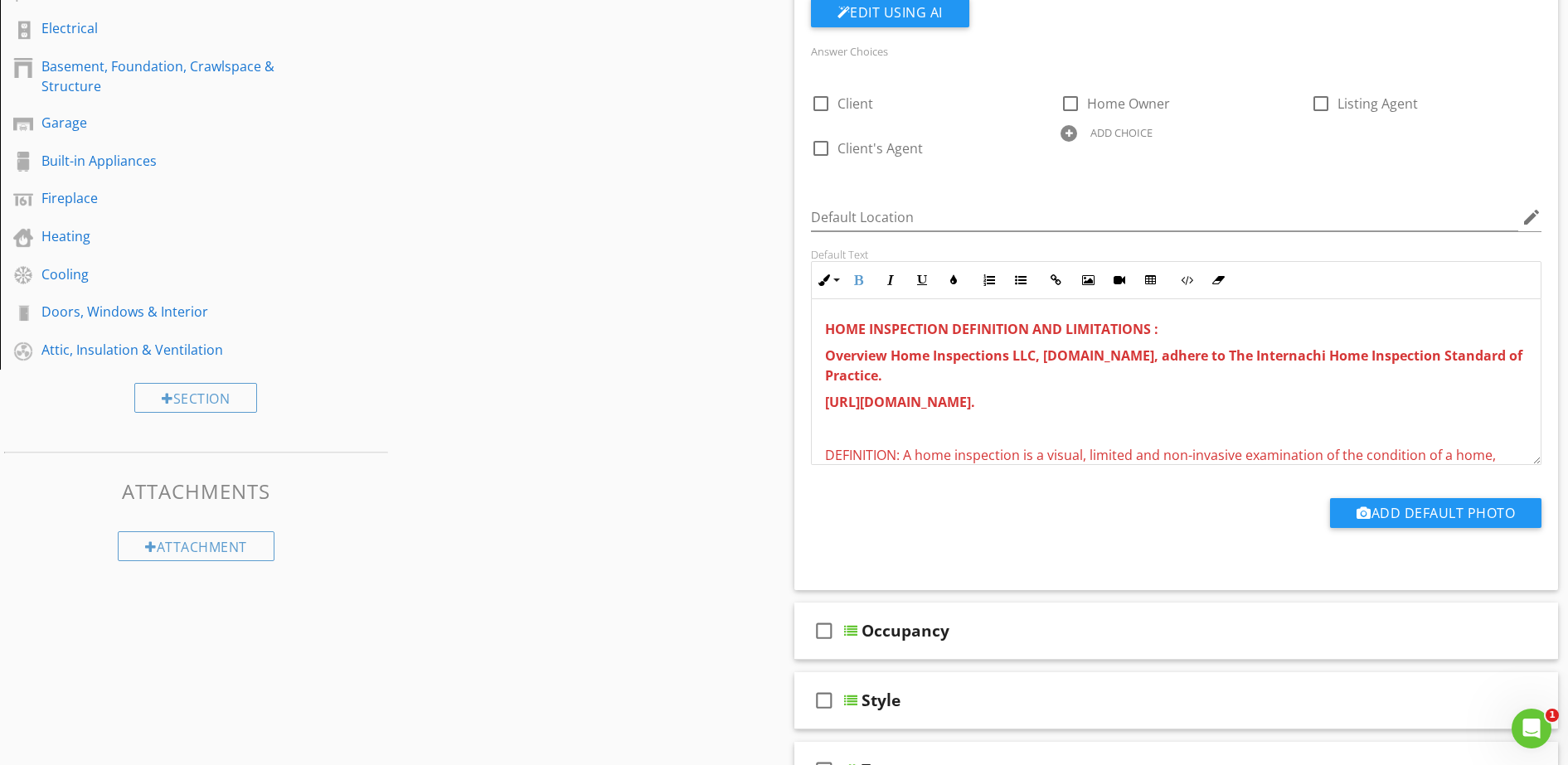
click at [975, 406] on strong "https://www.nachi.org/sop.htm." at bounding box center [900, 402] width 150 height 19
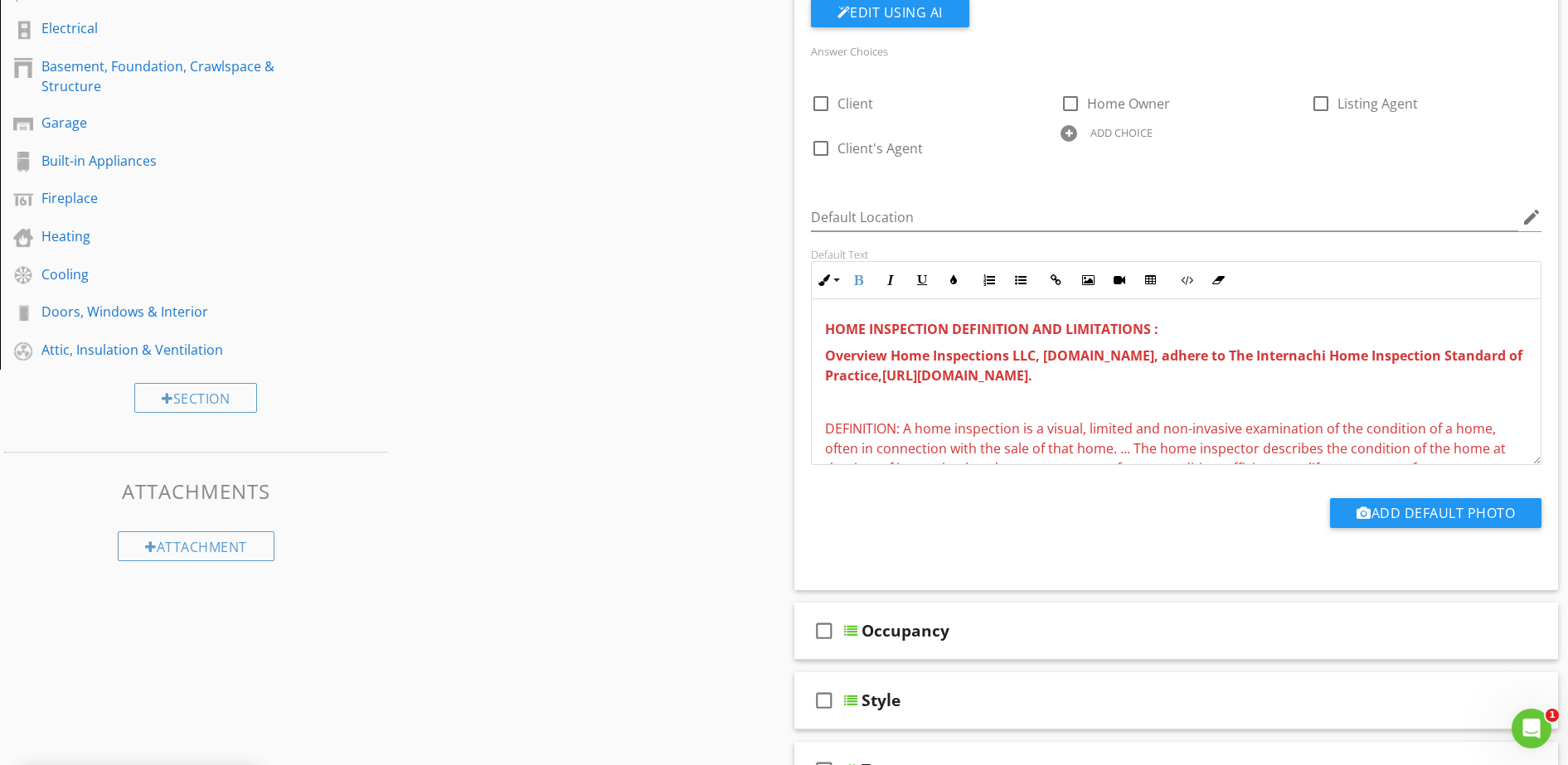
click at [1195, 406] on p at bounding box center [1176, 401] width 703 height 19
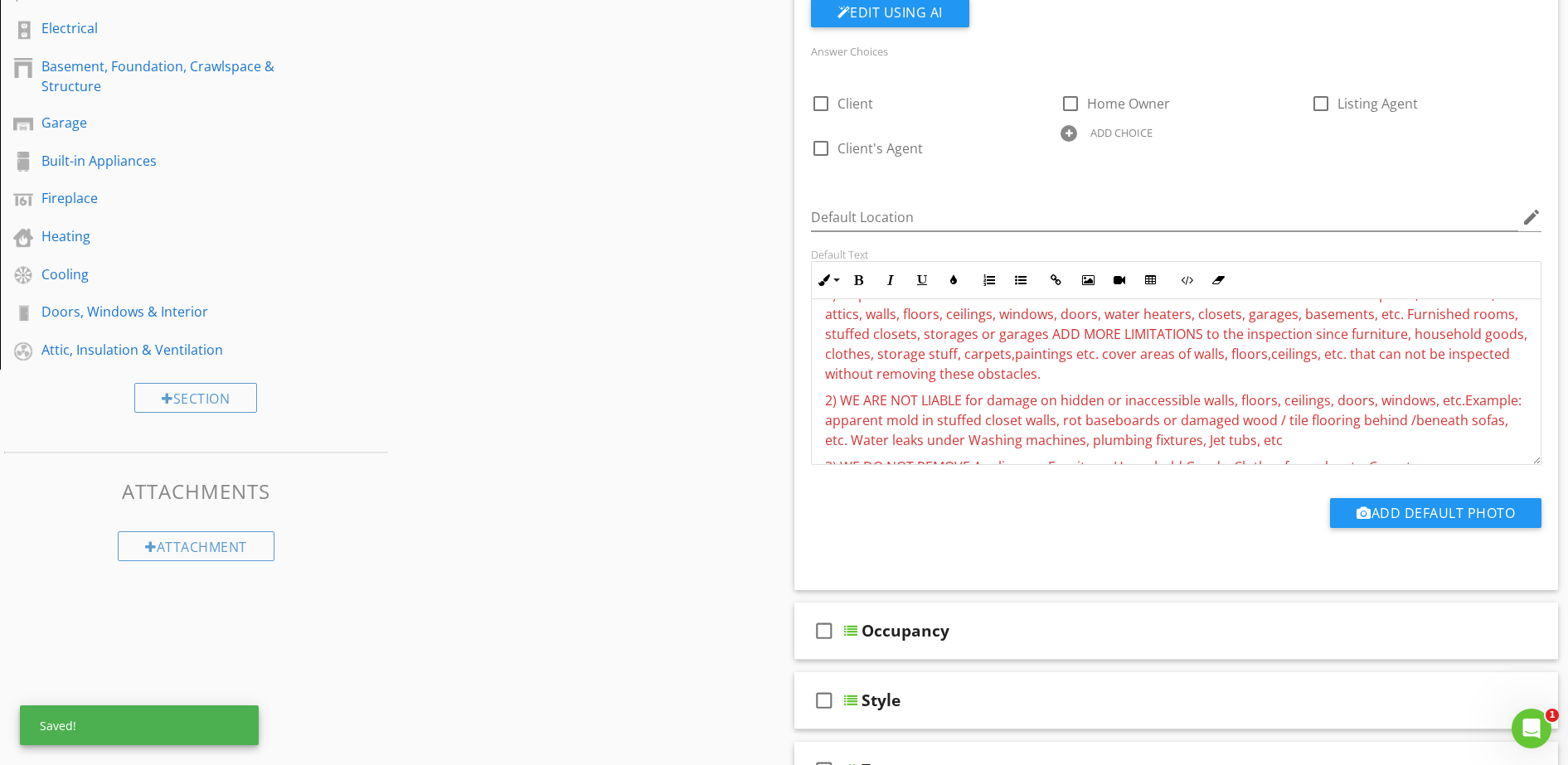
scroll to position [311, 0]
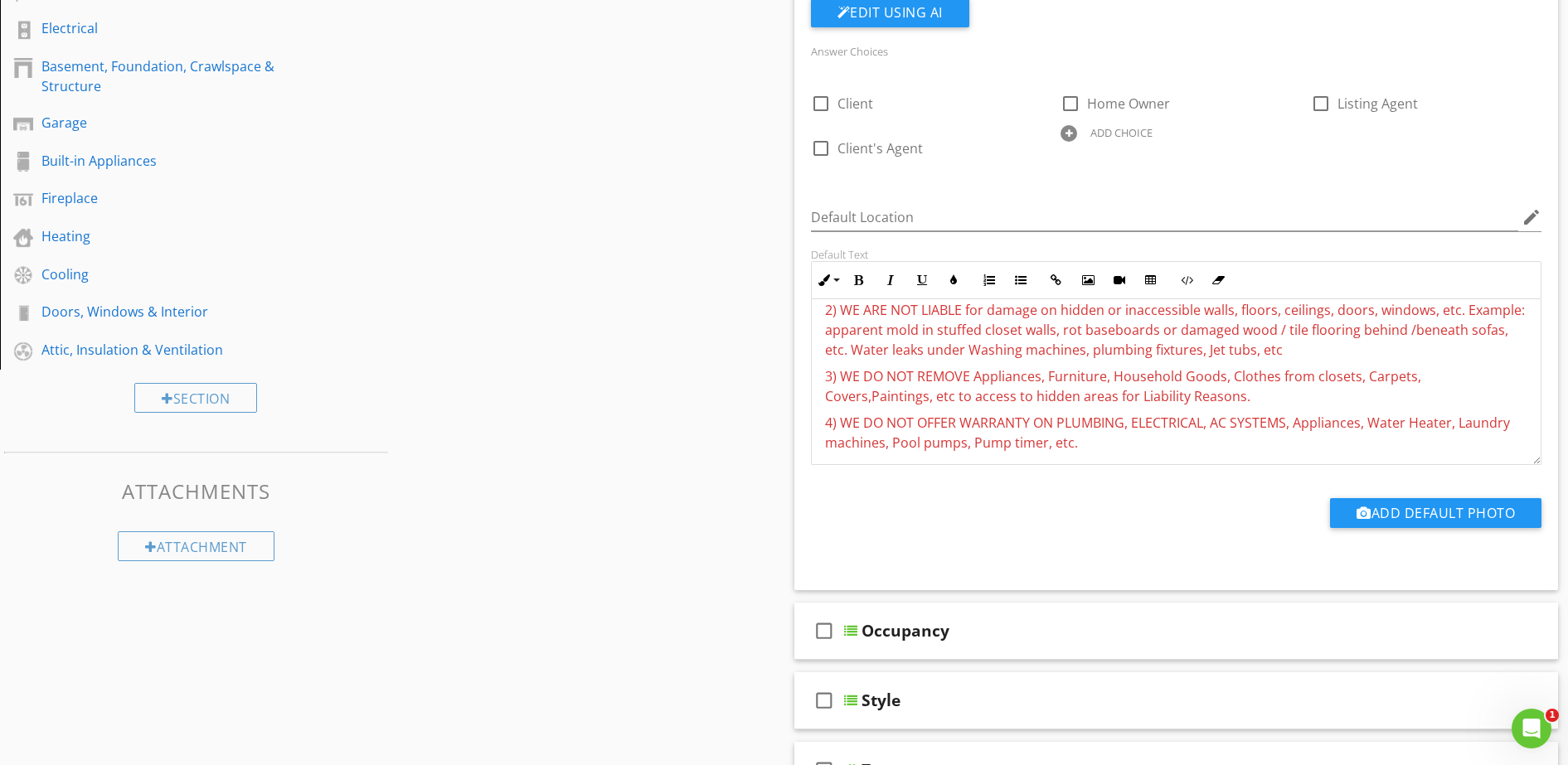
click at [1250, 397] on p "3) WE DO NOT REMOVE Appliances, Furniture, Household Goods, Clothes from closet…" at bounding box center [1176, 386] width 703 height 40
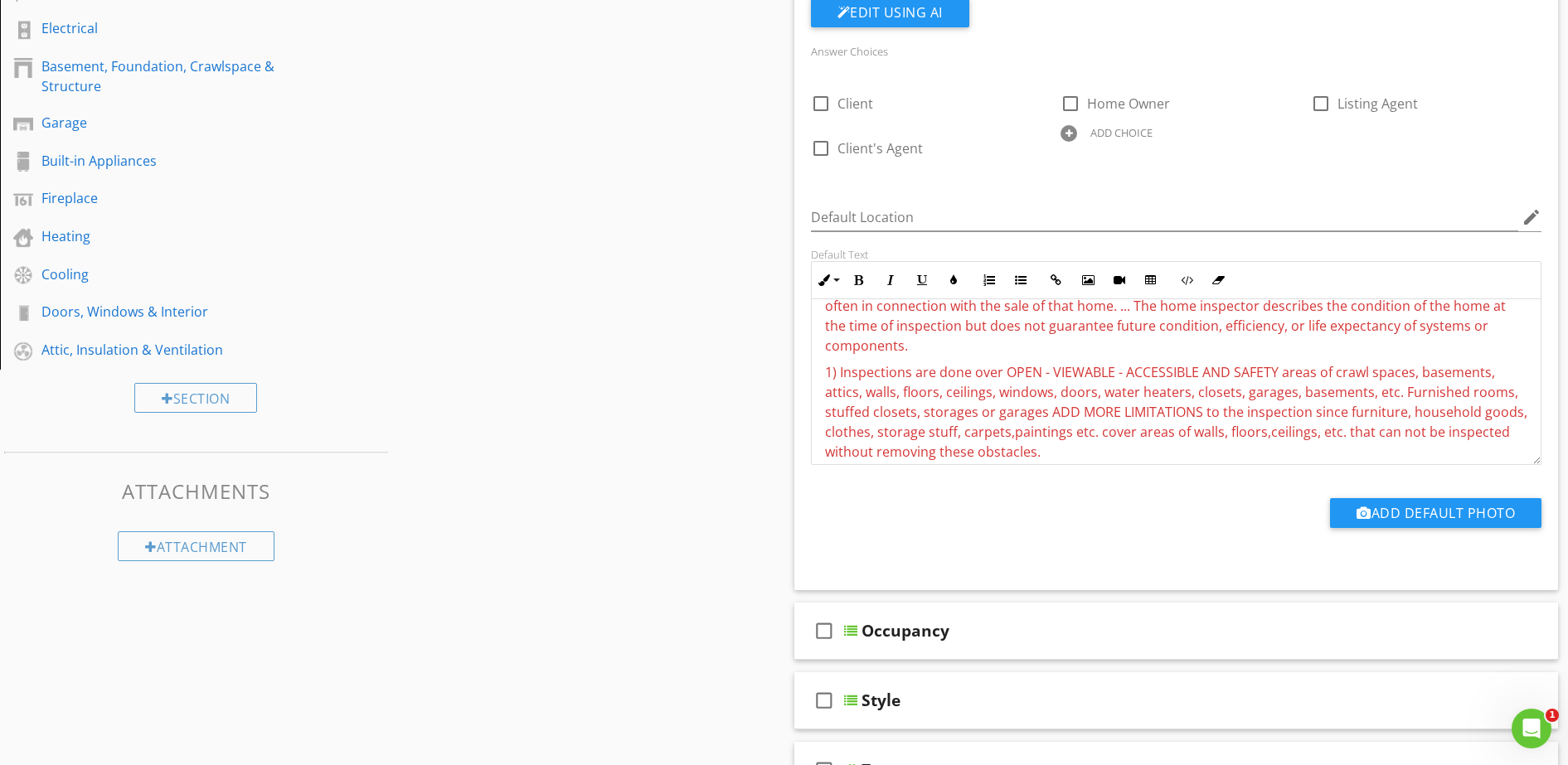
scroll to position [207, 0]
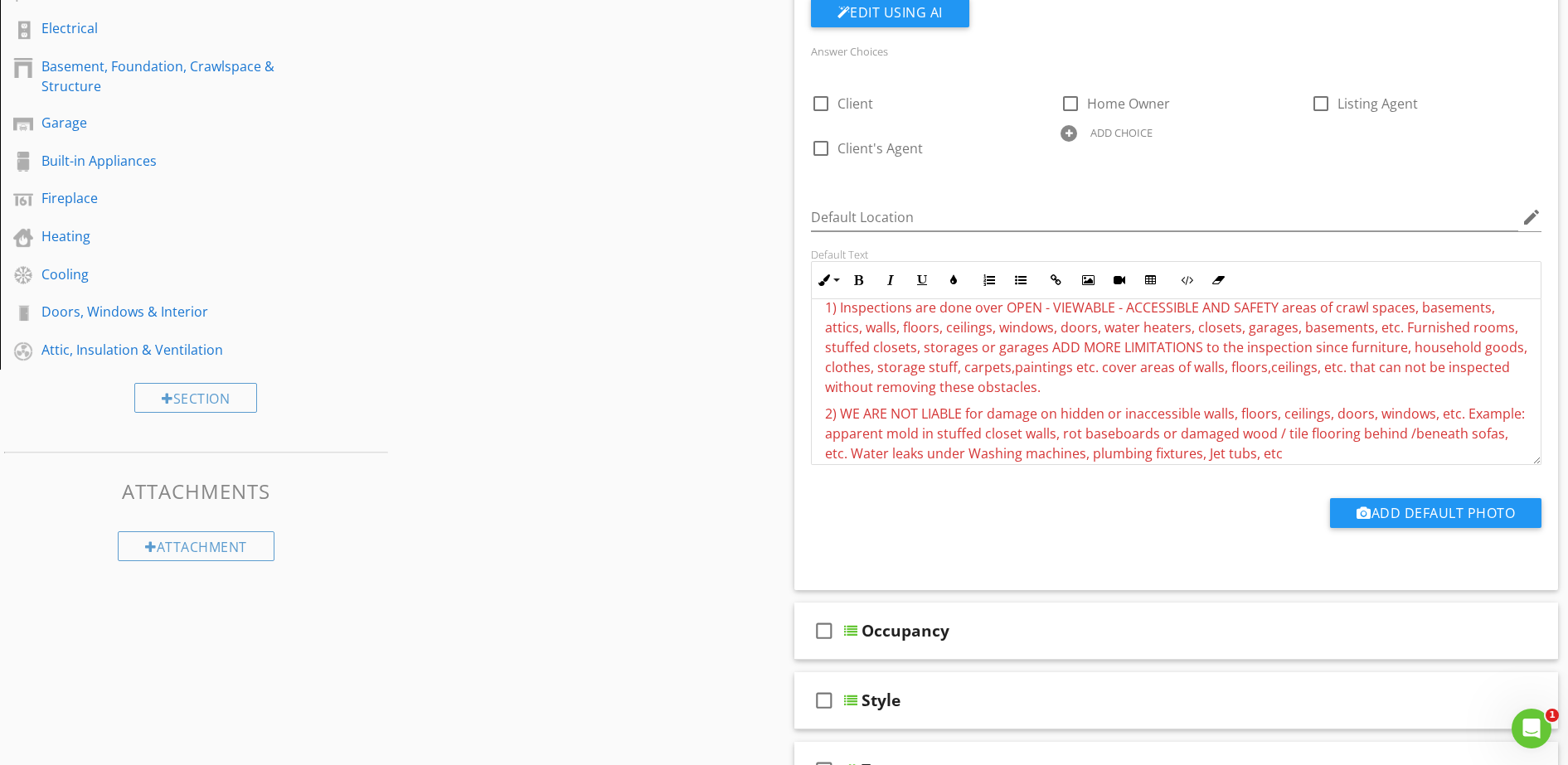
click at [1056, 367] on span "1) Inspections are done over OPEN - VIEWABLE - ACCESSIBLE AND SAFETY areas of c…" at bounding box center [1176, 346] width 702 height 97
click at [1422, 387] on p "1) Inspections are done over OPEN - VIEWABLE - ACCESSIBLE AND SAFETY areas of c…" at bounding box center [1176, 347] width 703 height 99
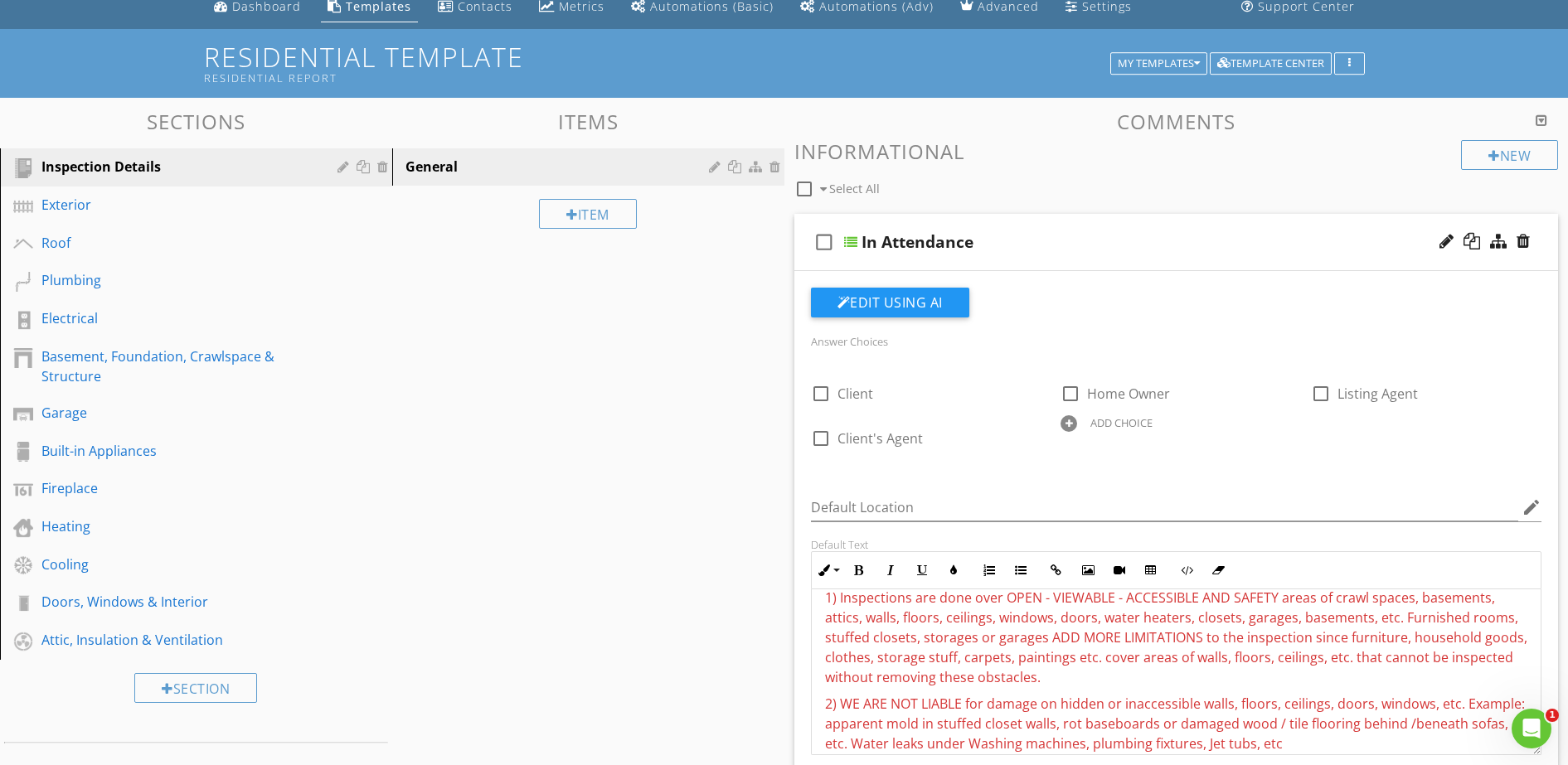
scroll to position [47, 0]
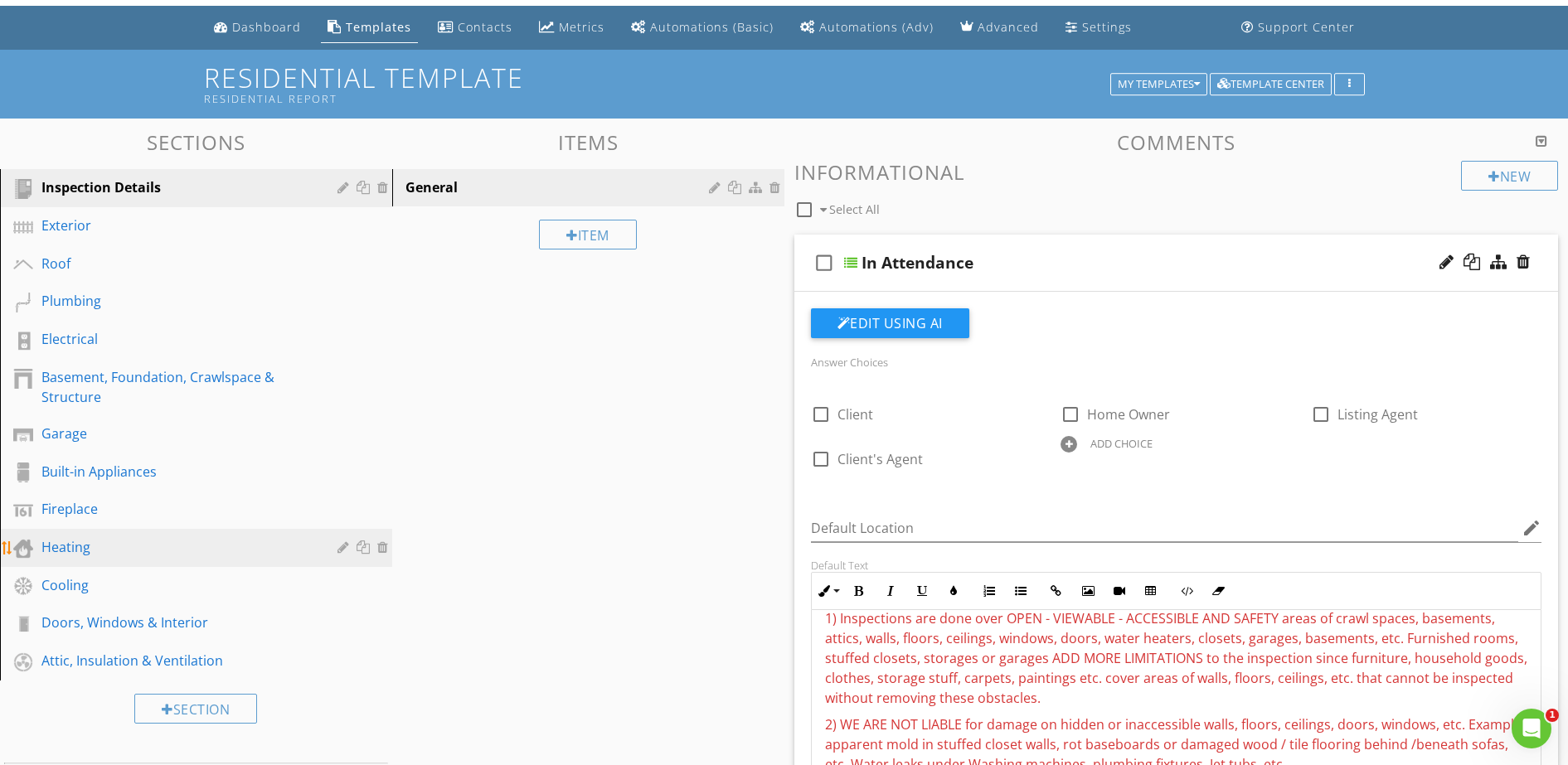
click at [205, 538] on div "Heating" at bounding box center [177, 547] width 272 height 19
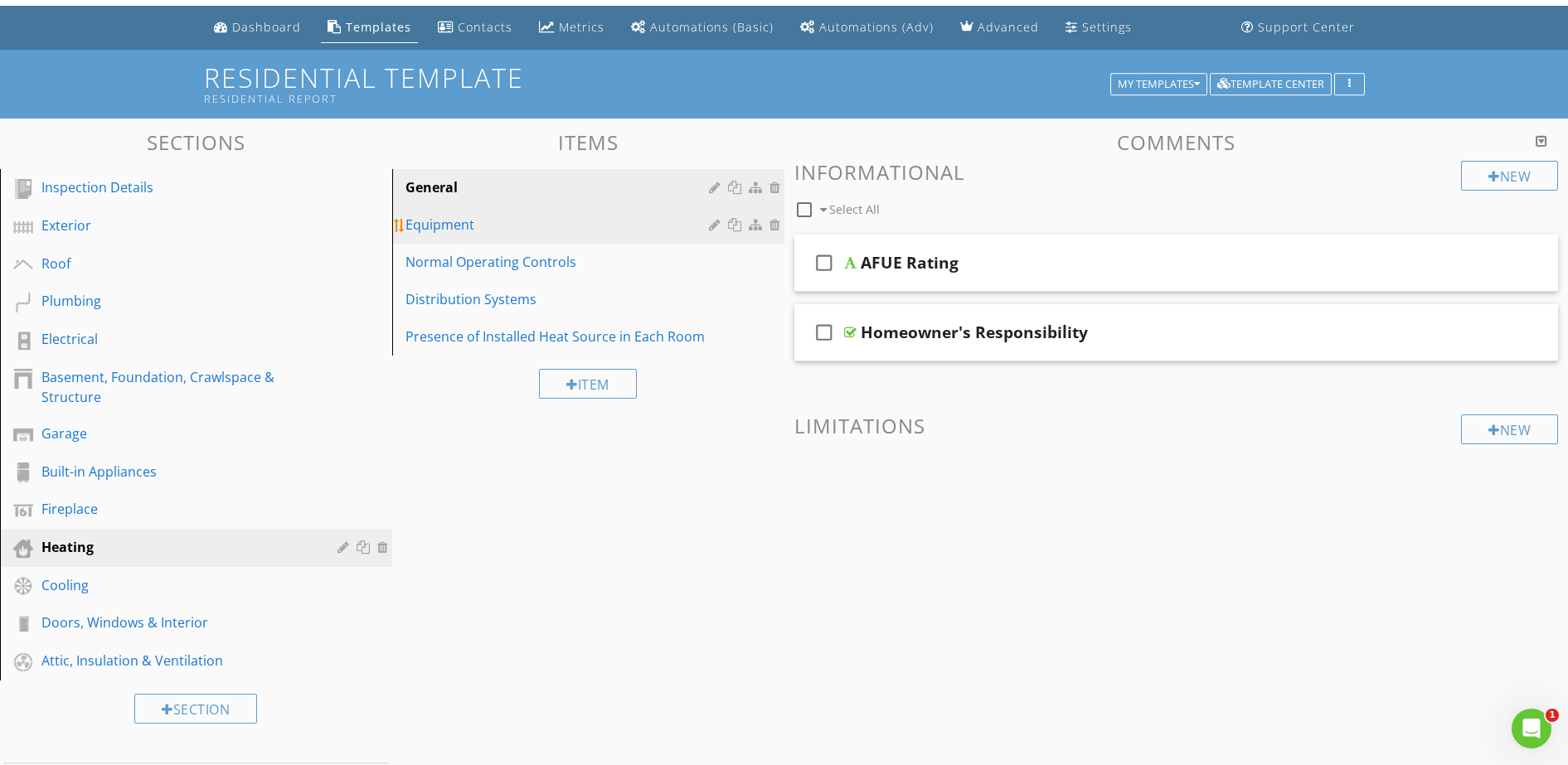
click at [507, 225] on div "Equipment" at bounding box center [560, 224] width 308 height 19
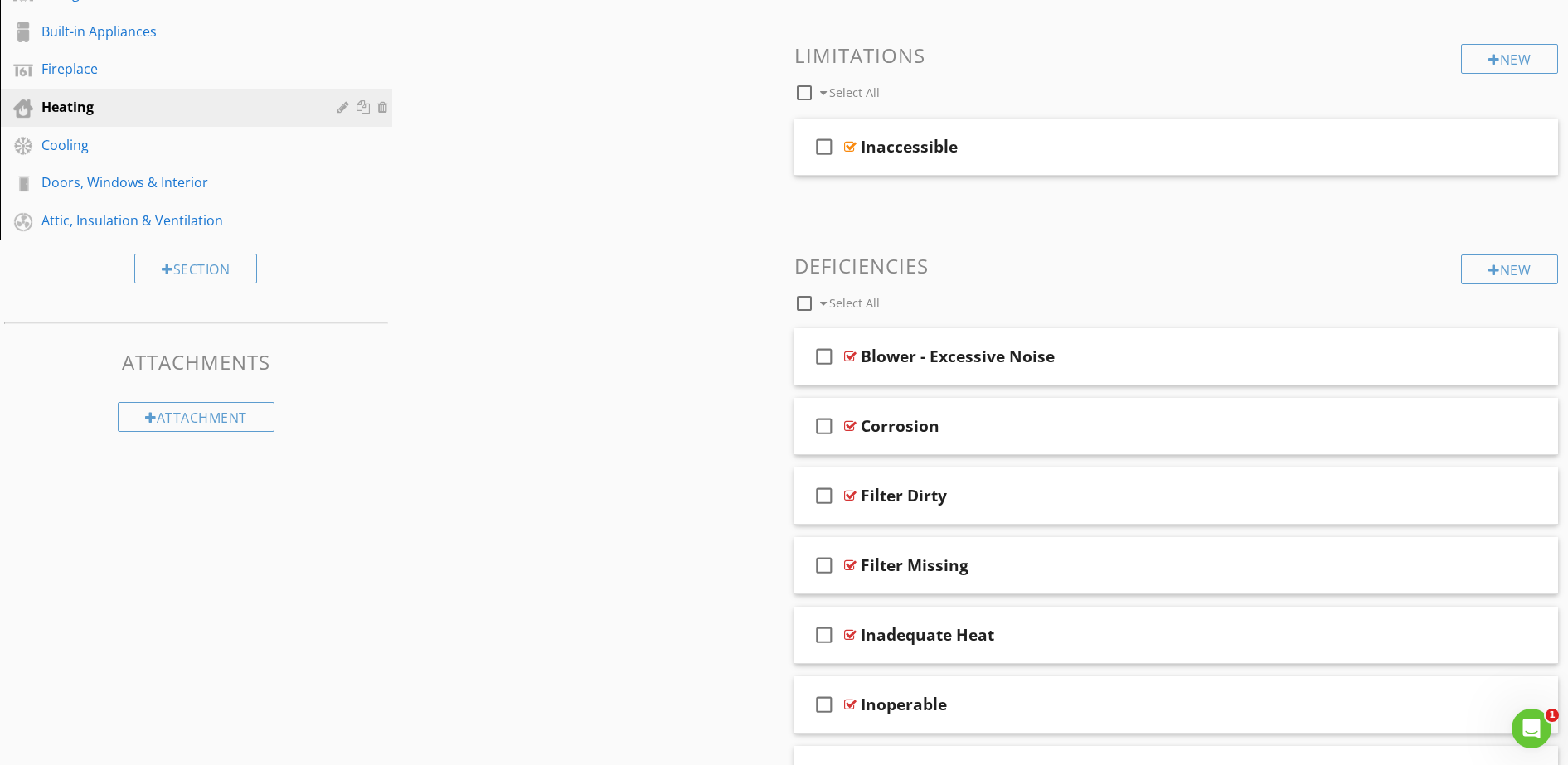
scroll to position [354, 0]
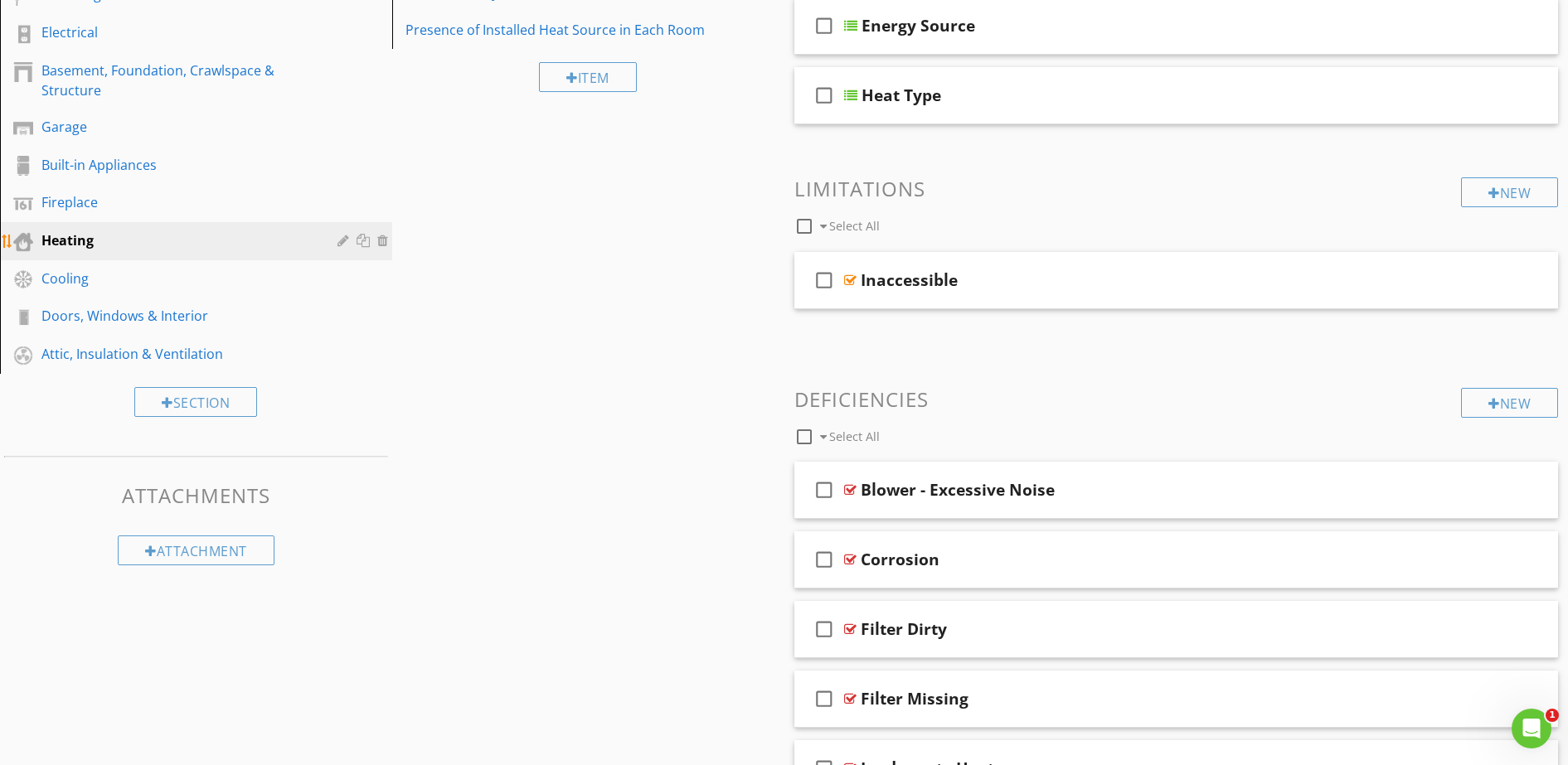
click at [383, 240] on div at bounding box center [385, 240] width 15 height 13
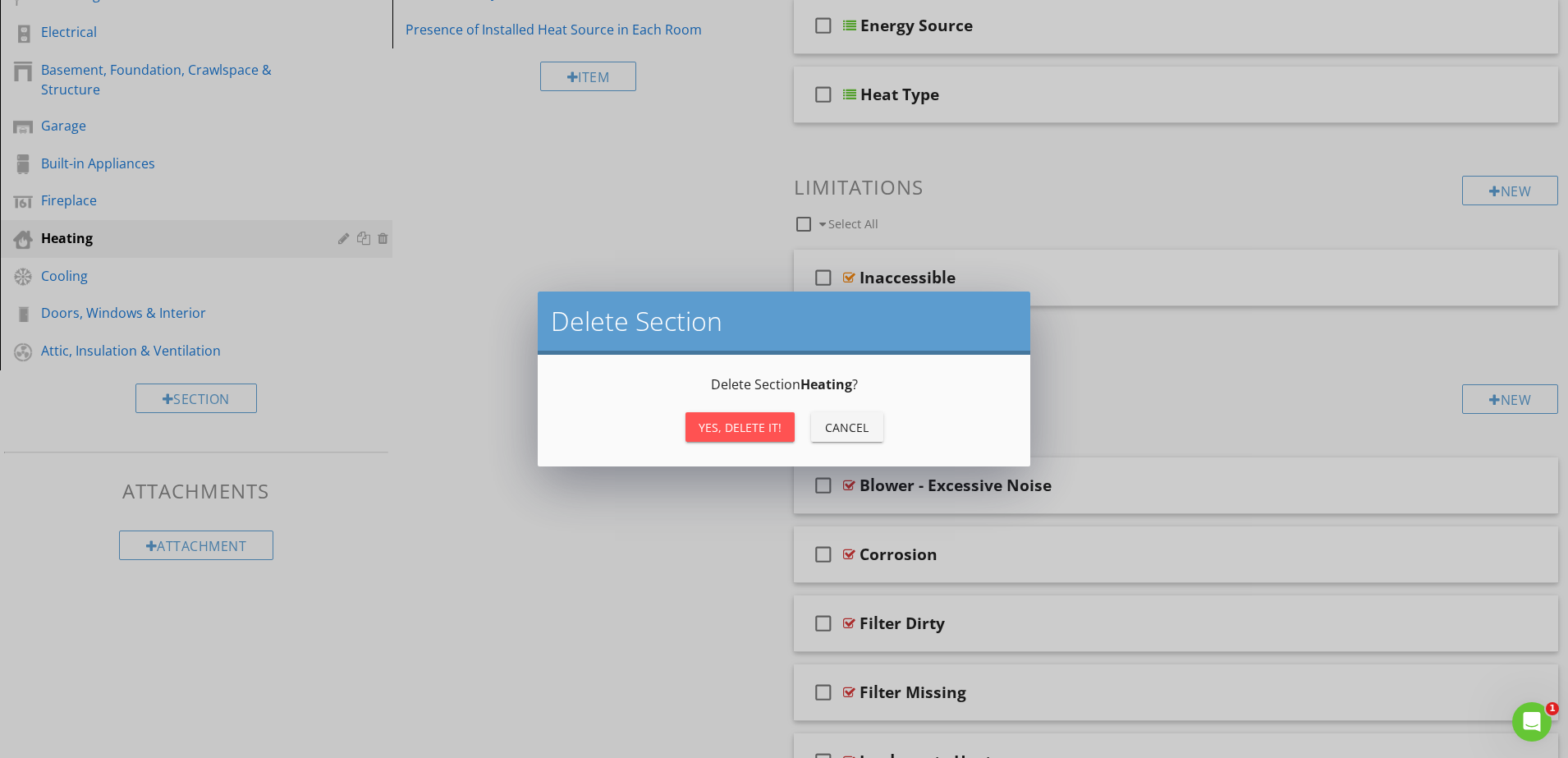
click at [709, 426] on div "Yes, Delete it!" at bounding box center [740, 427] width 83 height 17
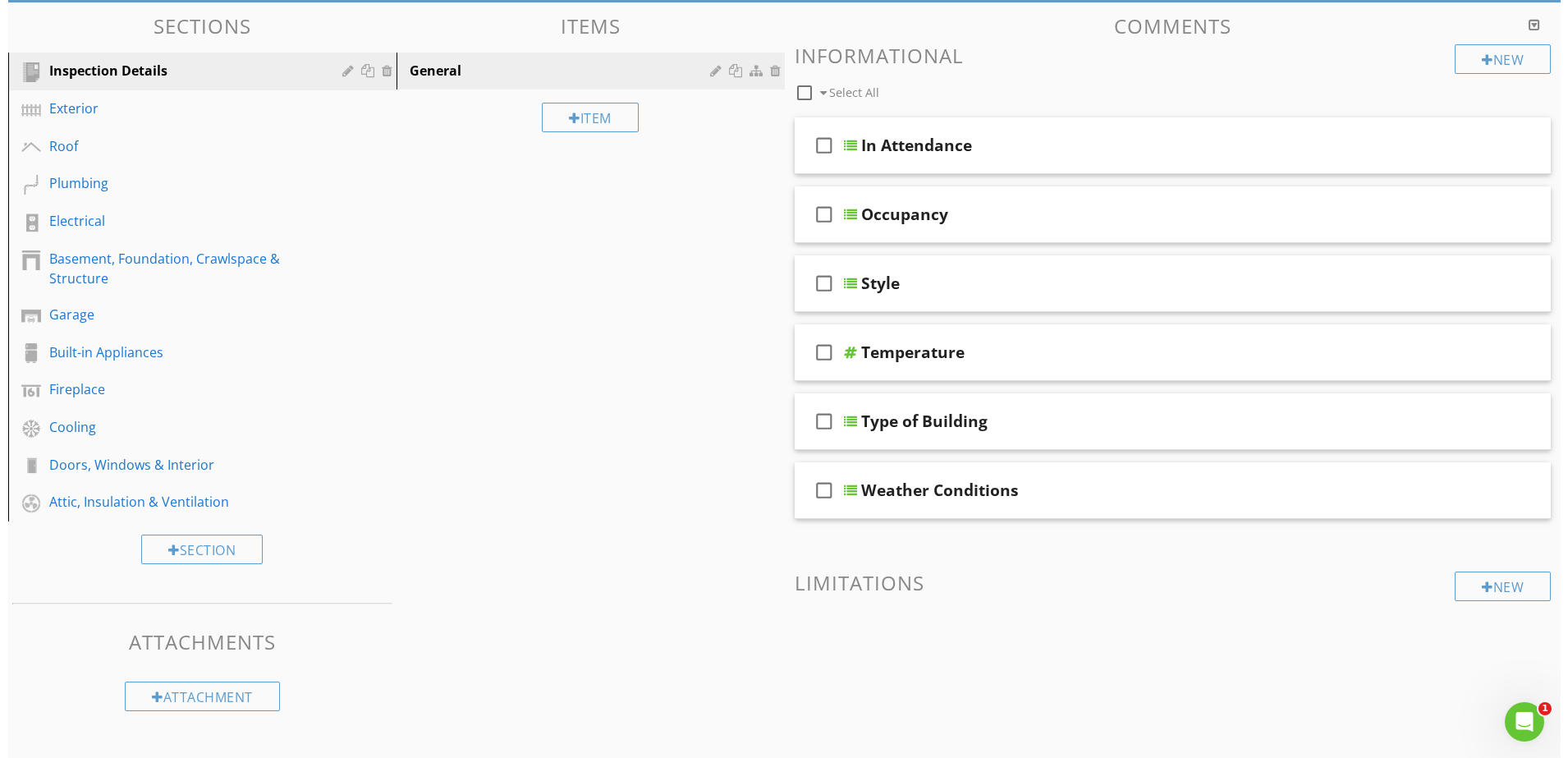
scroll to position [162, 0]
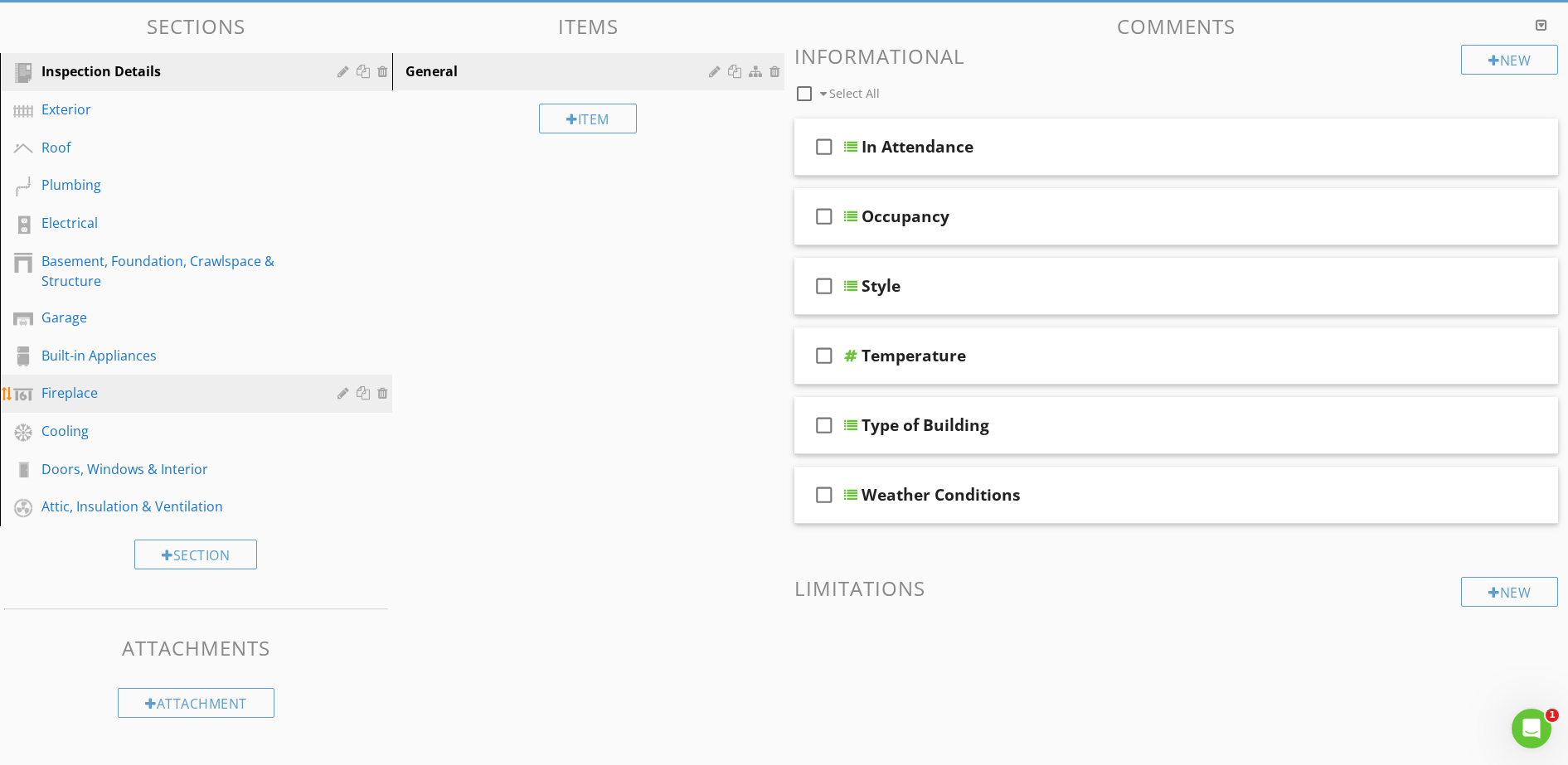
click at [384, 396] on div at bounding box center [385, 393] width 15 height 13
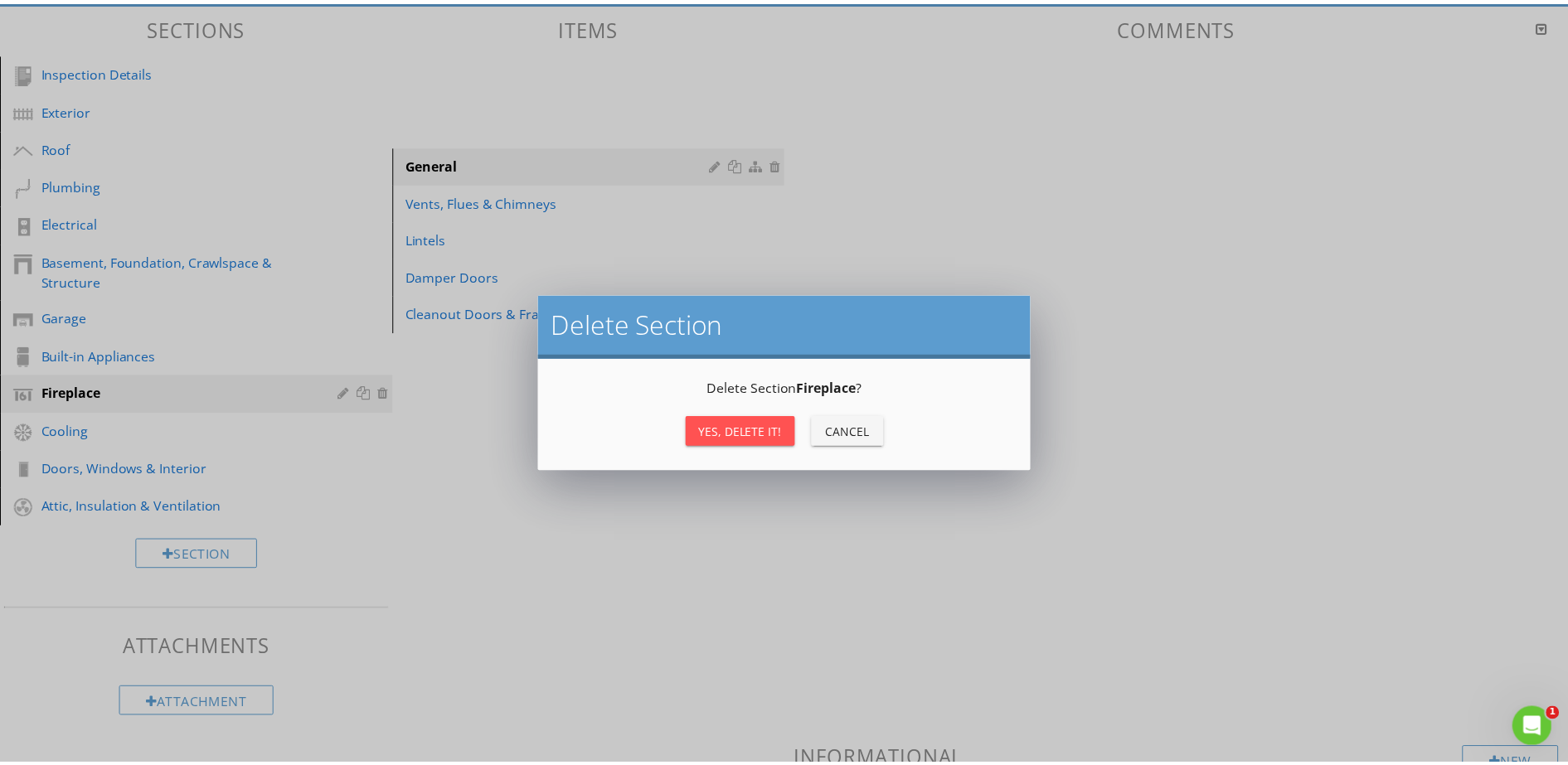
scroll to position [145, 0]
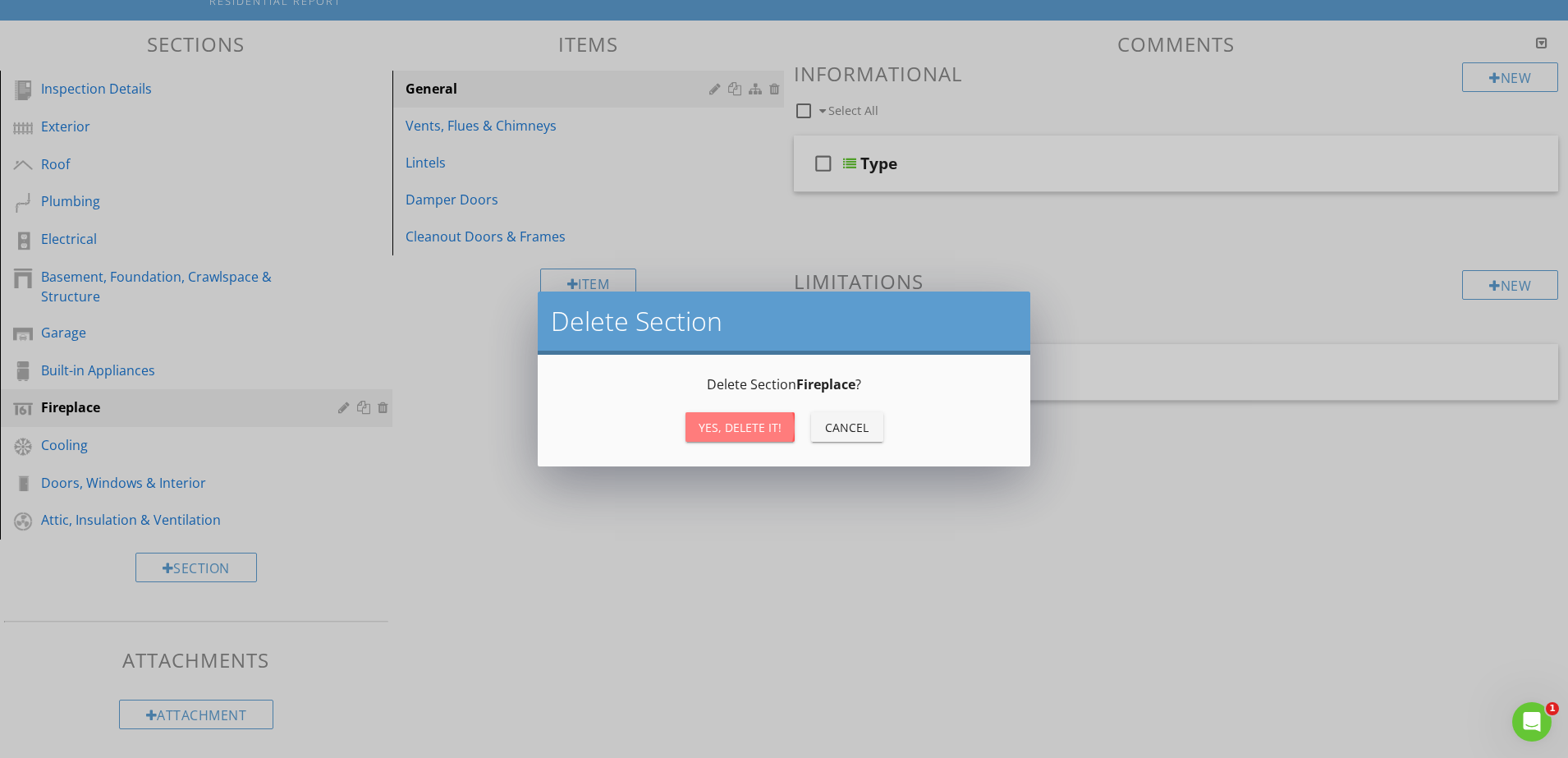
click at [731, 429] on div "Yes, Delete it!" at bounding box center [740, 427] width 83 height 17
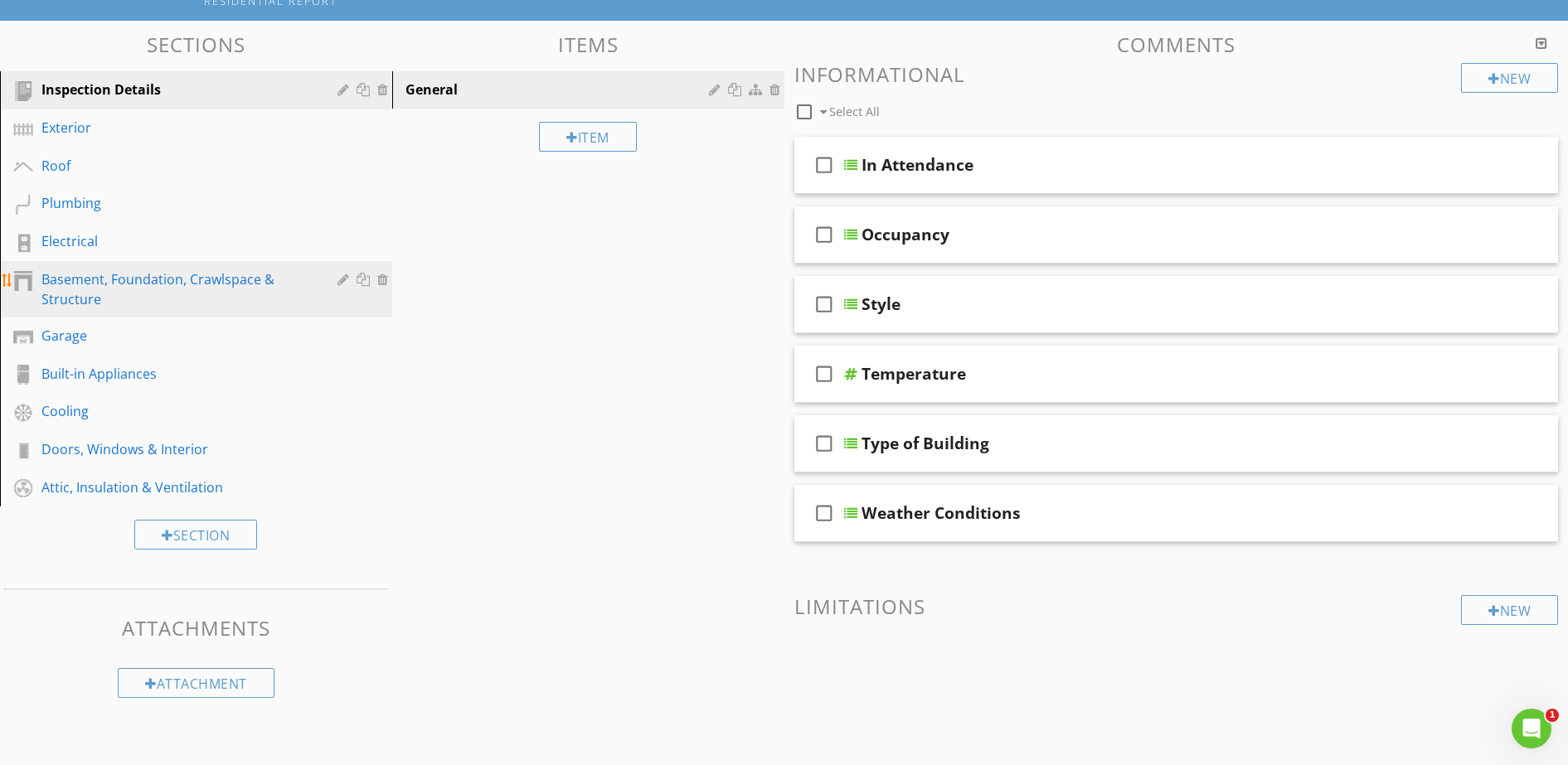
click at [255, 279] on div "Basement, Foundation, Crawlspace & Structure" at bounding box center [177, 289] width 272 height 40
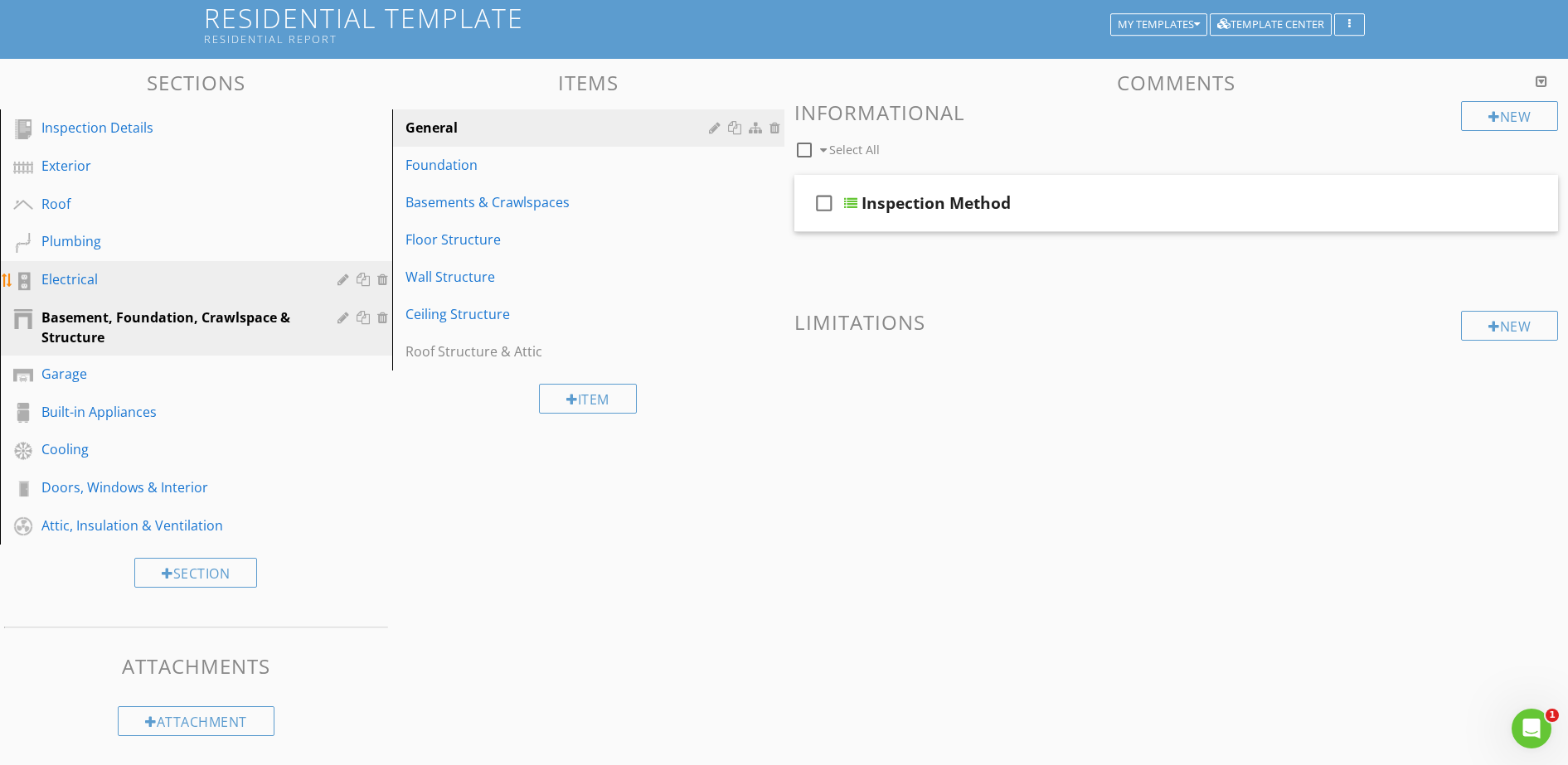
scroll to position [107, 0]
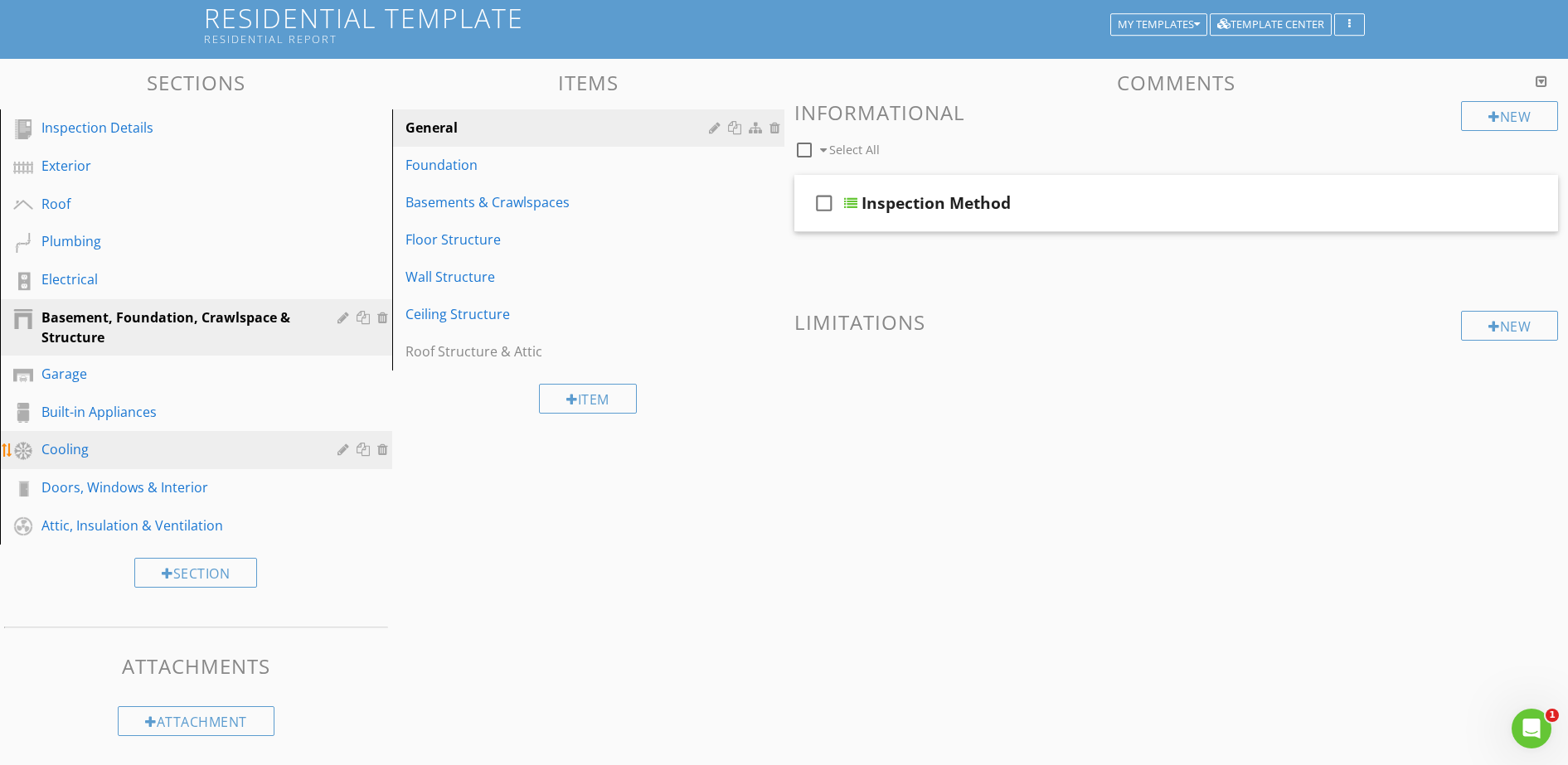
click at [371, 433] on link "Cooling" at bounding box center [198, 449] width 387 height 38
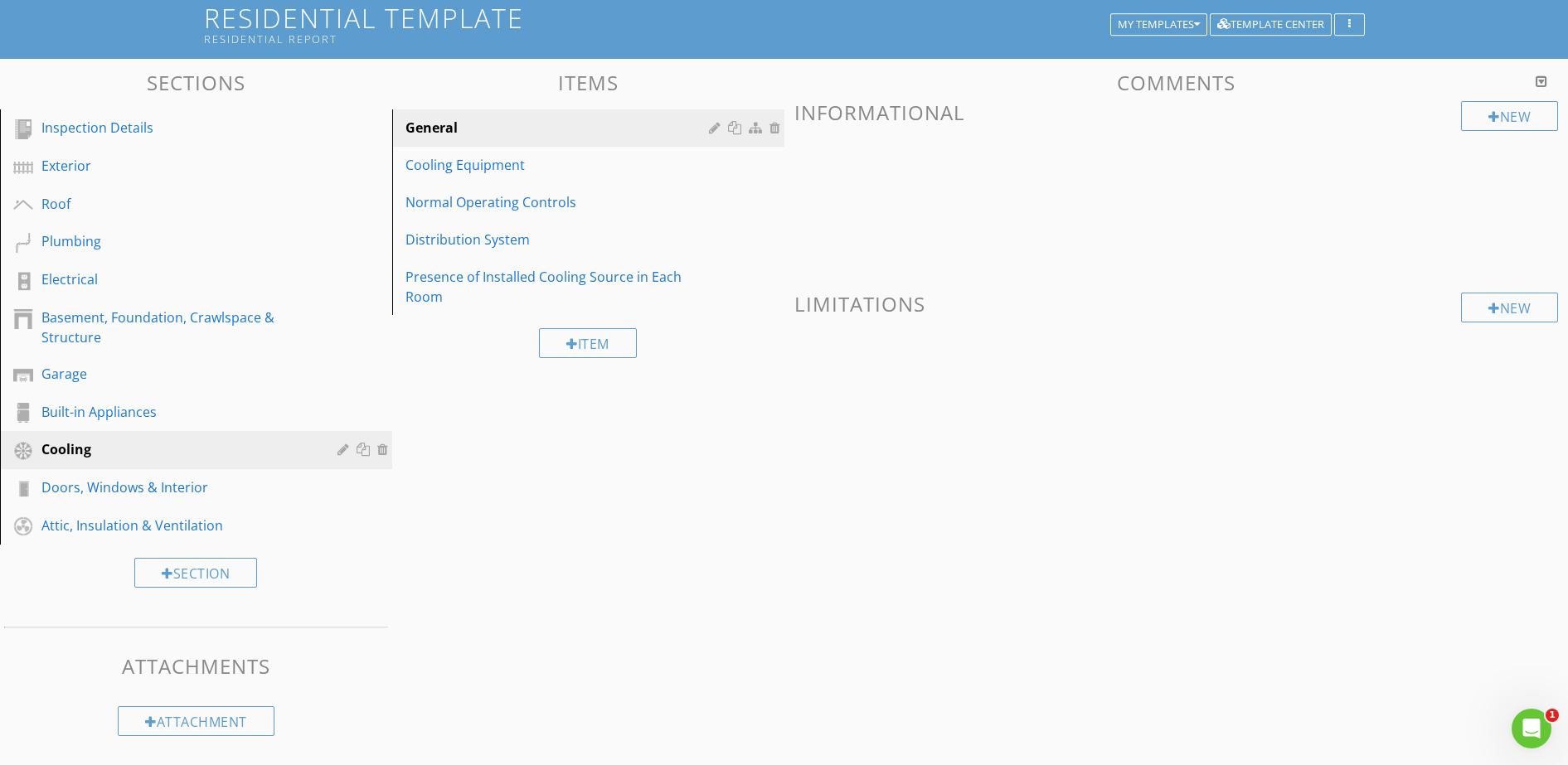
click at [585, 495] on div "Sections Inspection Details Exterior Roof Plumbing Electrical Basement, Foundat…" at bounding box center [784, 403] width 1568 height 690
click at [242, 418] on div "Built-in Appliances" at bounding box center [177, 411] width 272 height 19
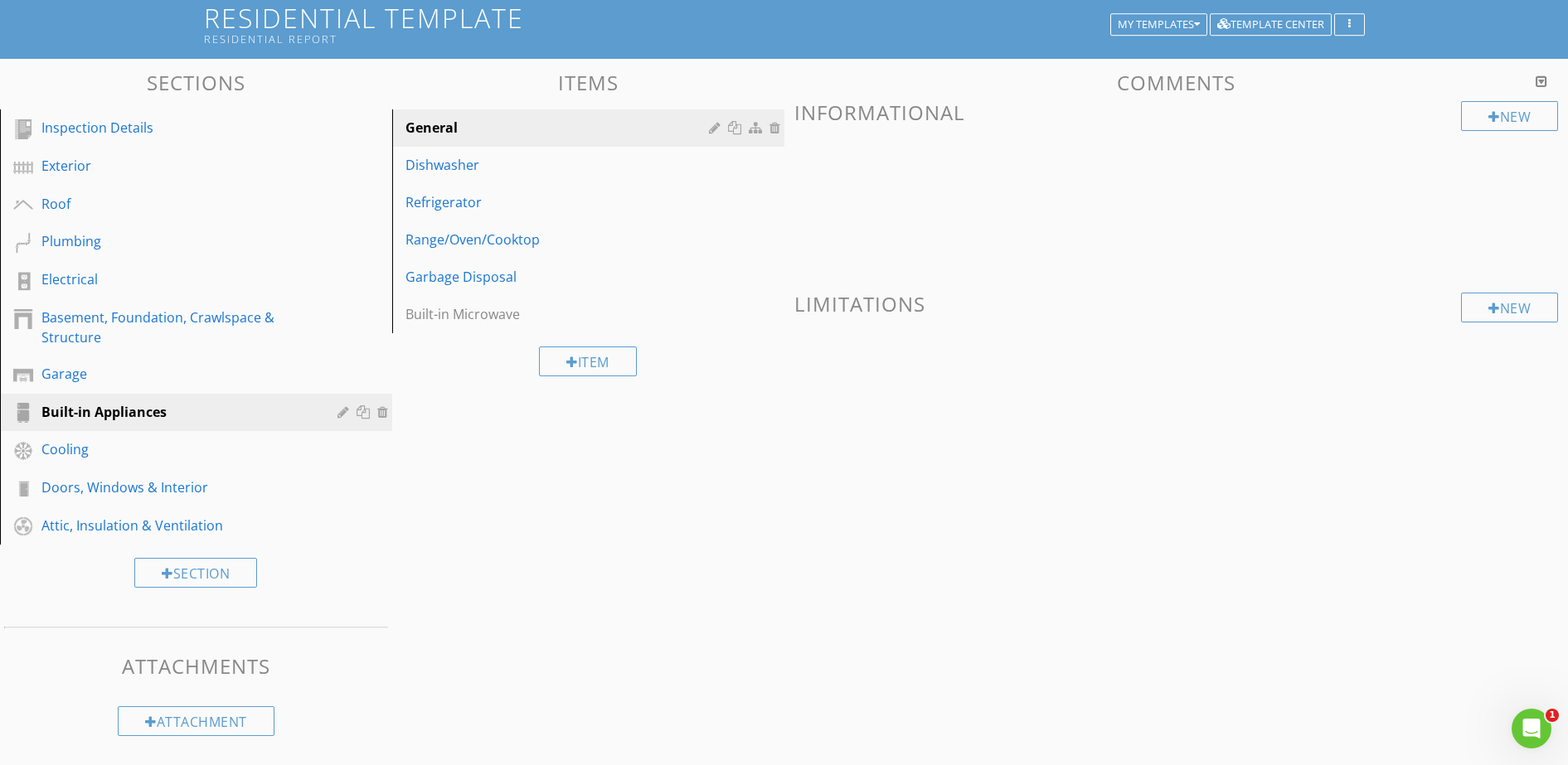
click at [840, 437] on div "Comments New Informational New Limitations" at bounding box center [1177, 267] width 785 height 392
click at [218, 125] on div "Inspection Details" at bounding box center [177, 127] width 272 height 19
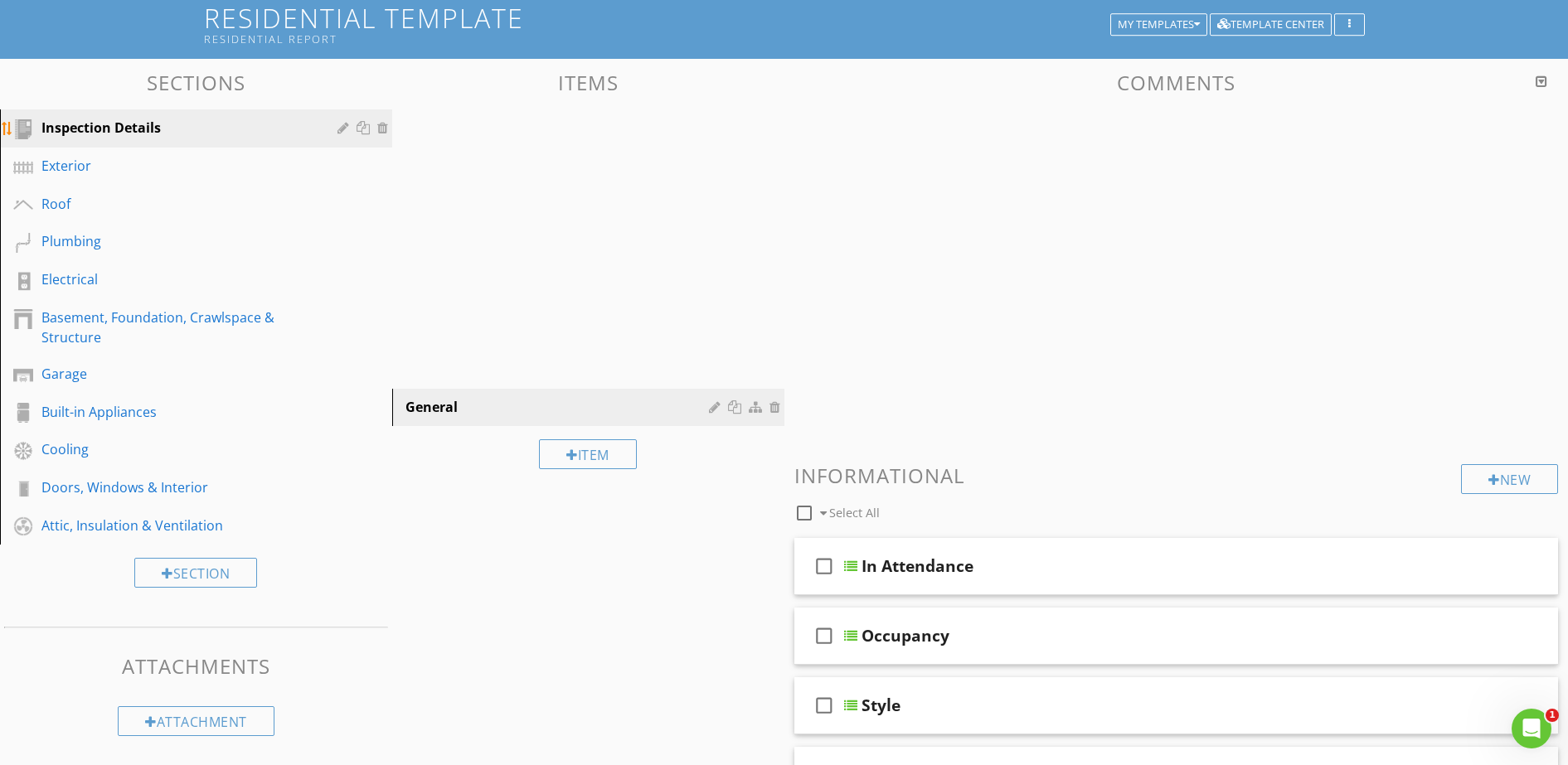
scroll to position [145, 0]
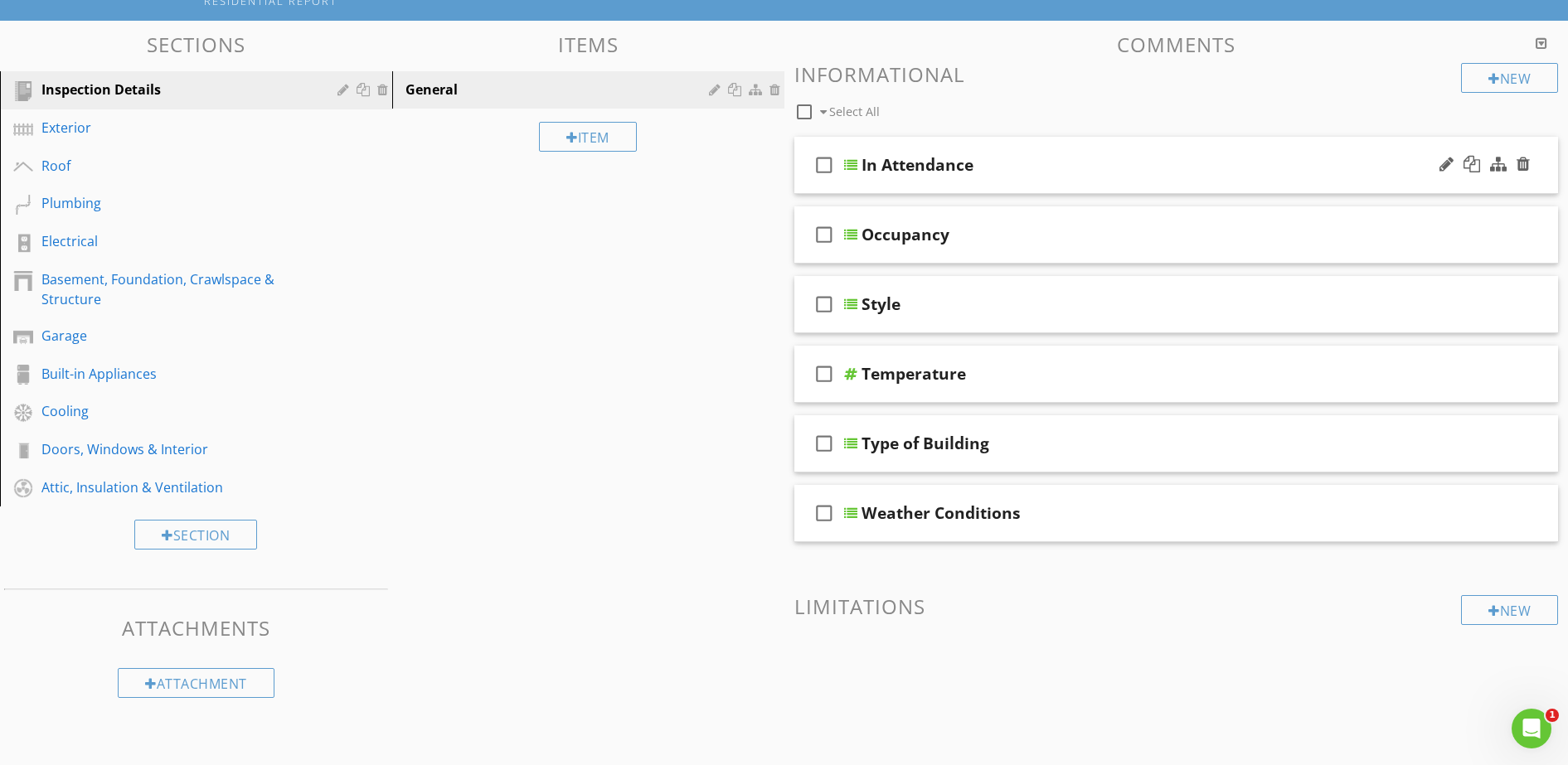
click at [895, 163] on div "In Attendance" at bounding box center [918, 164] width 112 height 19
click at [853, 166] on div at bounding box center [851, 165] width 13 height 13
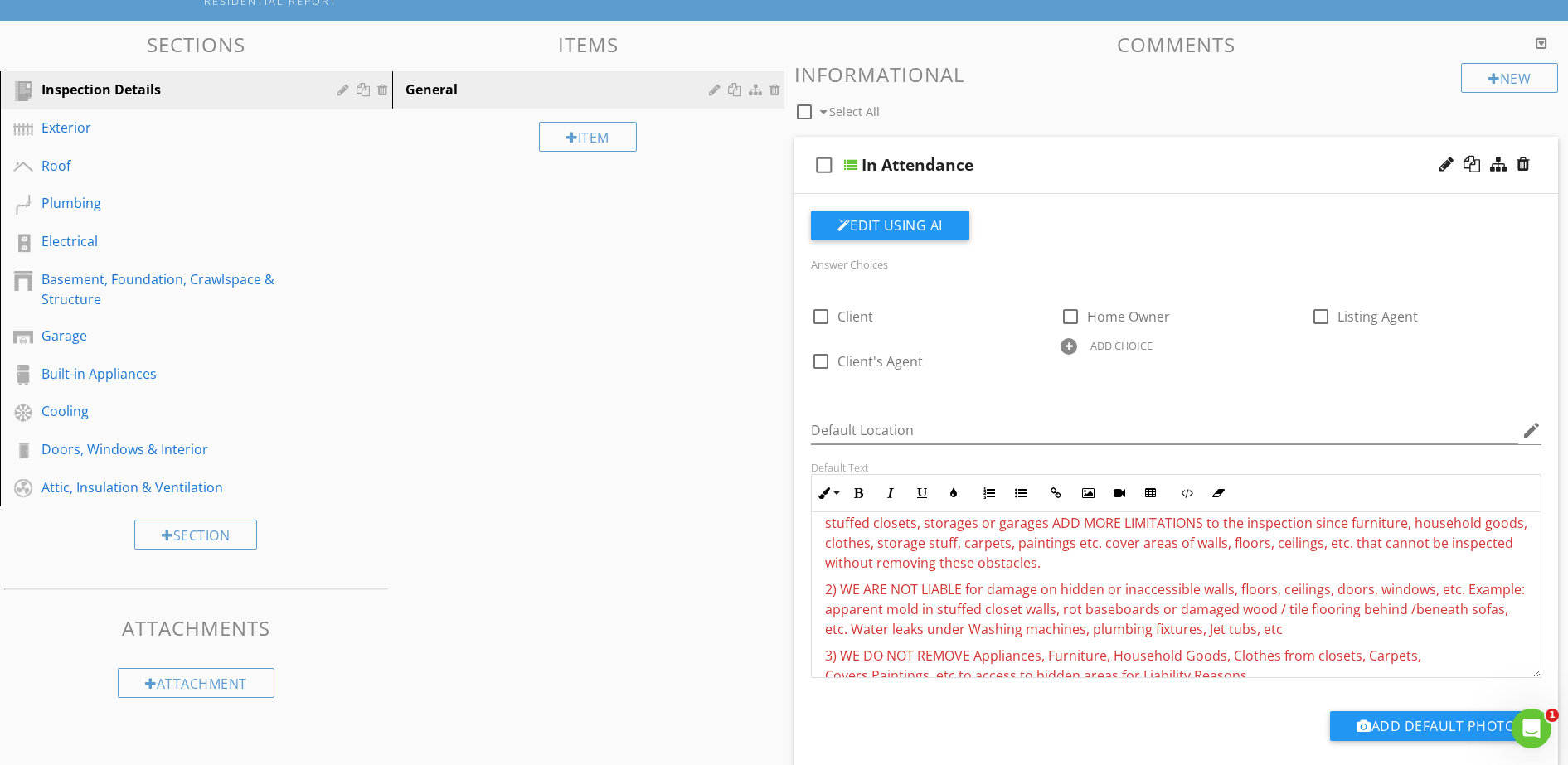
scroll to position [104, 0]
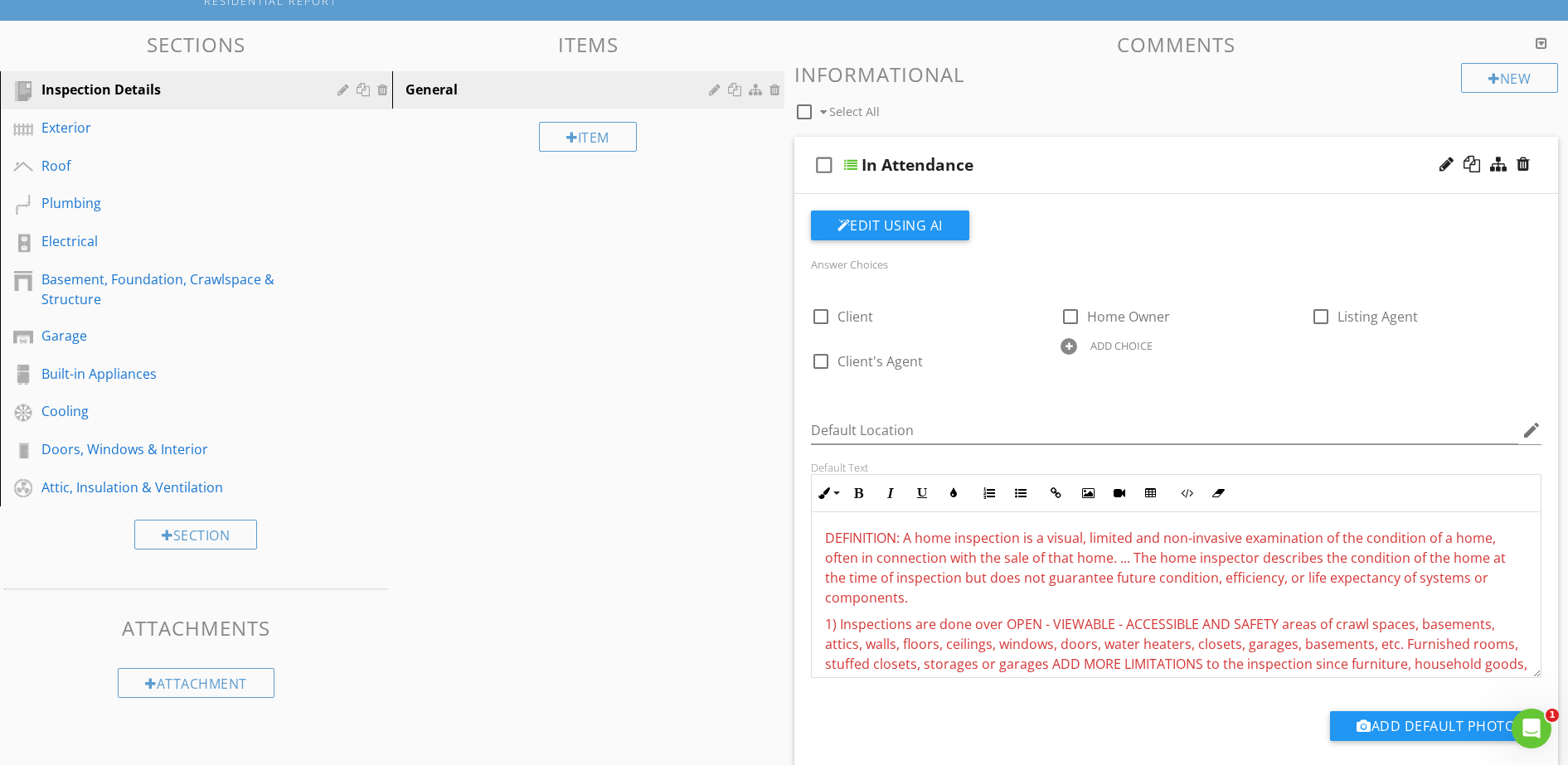
click at [901, 538] on span "DEFINITION: A home inspection is a visual, limited and non-invasive examination…" at bounding box center [1165, 568] width 681 height 78
drag, startPoint x: 901, startPoint y: 538, endPoint x: 823, endPoint y: 538, distance: 78.0
click at [823, 538] on div "HOME INSPECTION DEFINITION AND LIMITATIONS : Overview Home Inspections LLC, www…" at bounding box center [1177, 650] width 730 height 484
click at [856, 491] on icon "button" at bounding box center [859, 493] width 11 height 11
click at [946, 571] on span "DEFINITION: A home inspection is a visual, limited and non-invasive examination…" at bounding box center [1165, 568] width 681 height 78
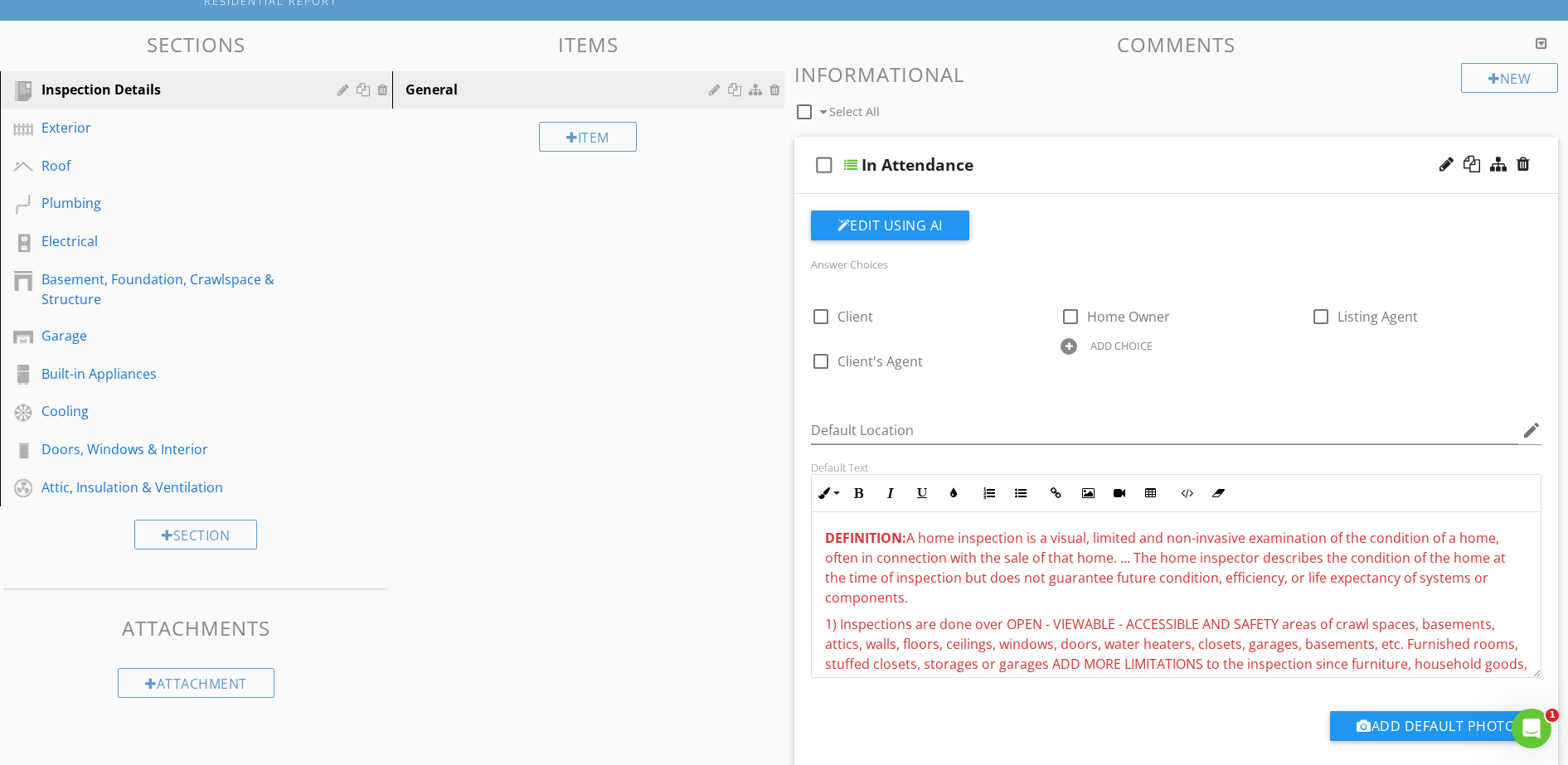
scroll to position [0, 0]
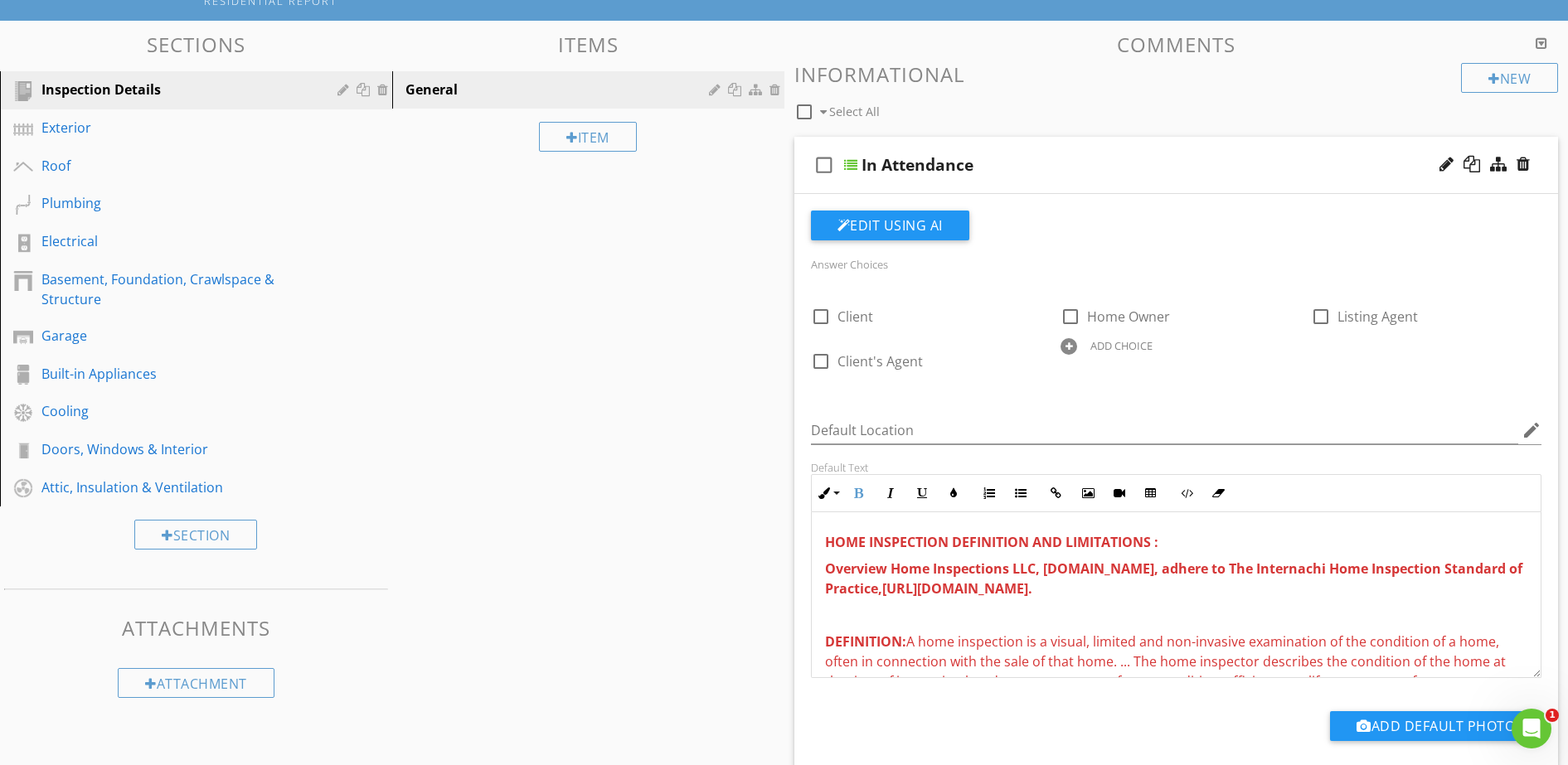
drag, startPoint x: 1307, startPoint y: 540, endPoint x: 1207, endPoint y: 545, distance: 100.1
click at [1207, 545] on p "HOME INSPECTION DEFINITION AND LIMITATIONS :" at bounding box center [1176, 541] width 703 height 19
copy strong "LIMITATIONS :"
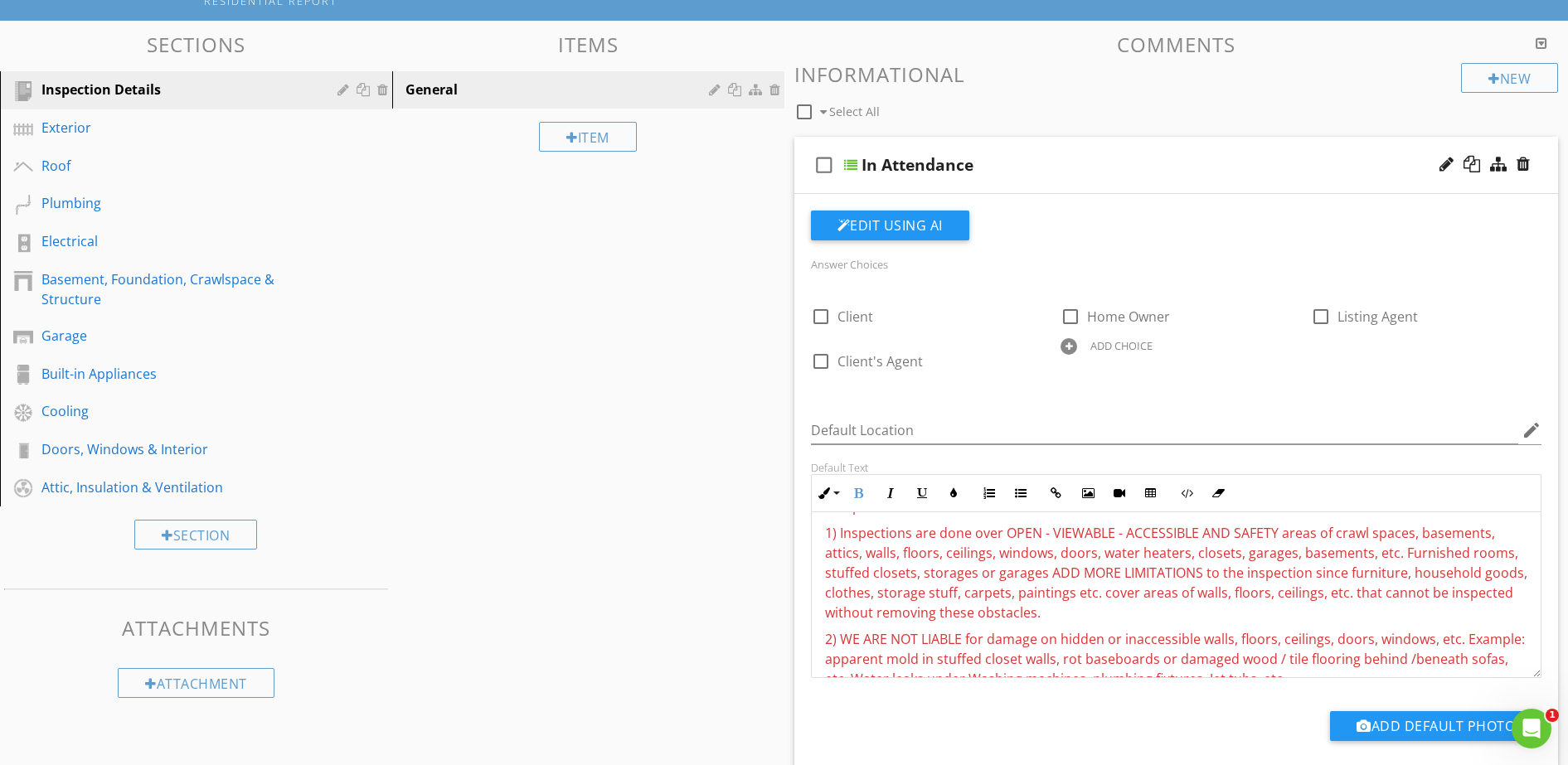
scroll to position [112, 0]
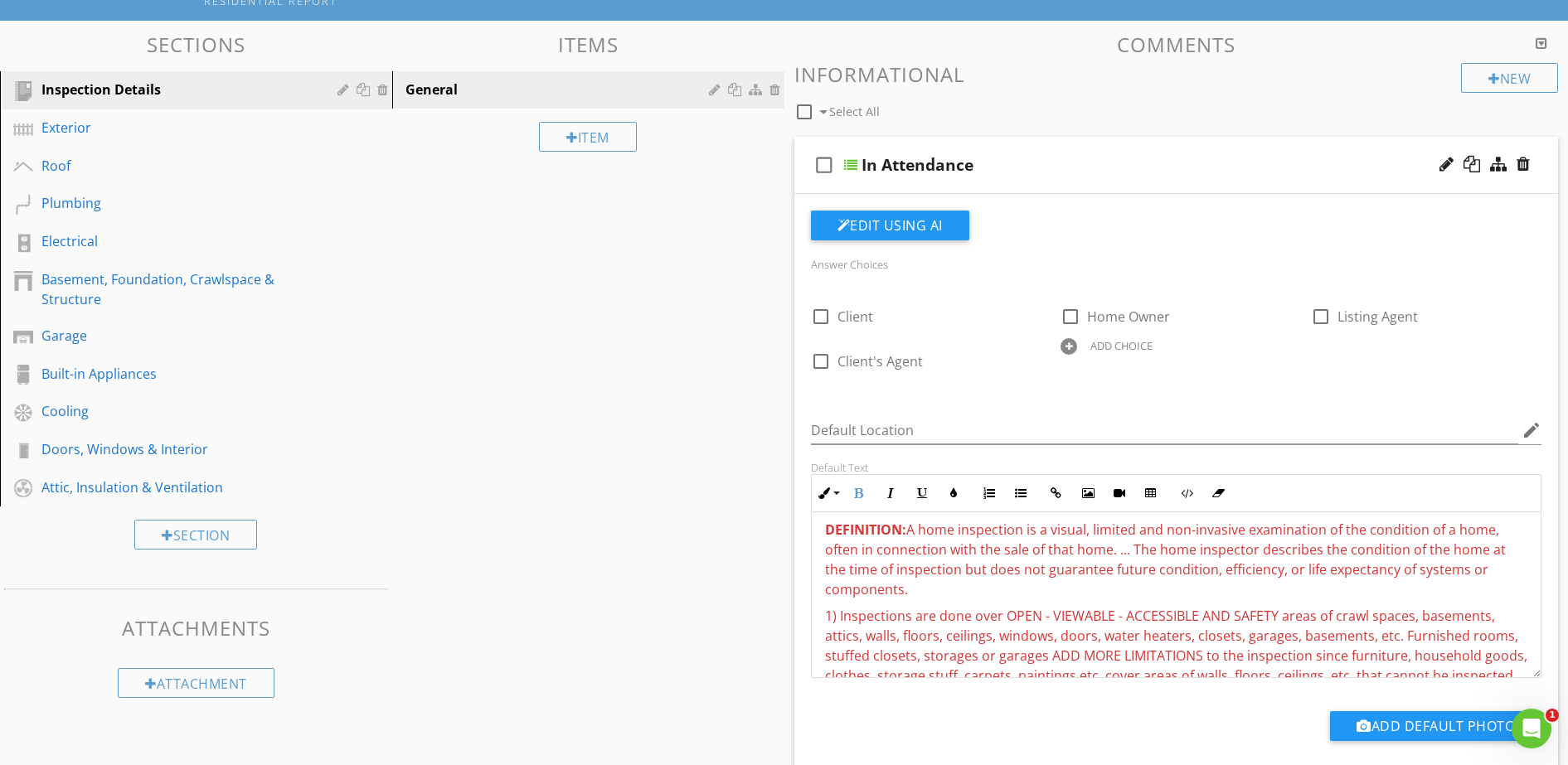
click at [908, 585] on span "DEFINITION: A home inspection is a visual, limited and non-invasive examination…" at bounding box center [1165, 560] width 681 height 78
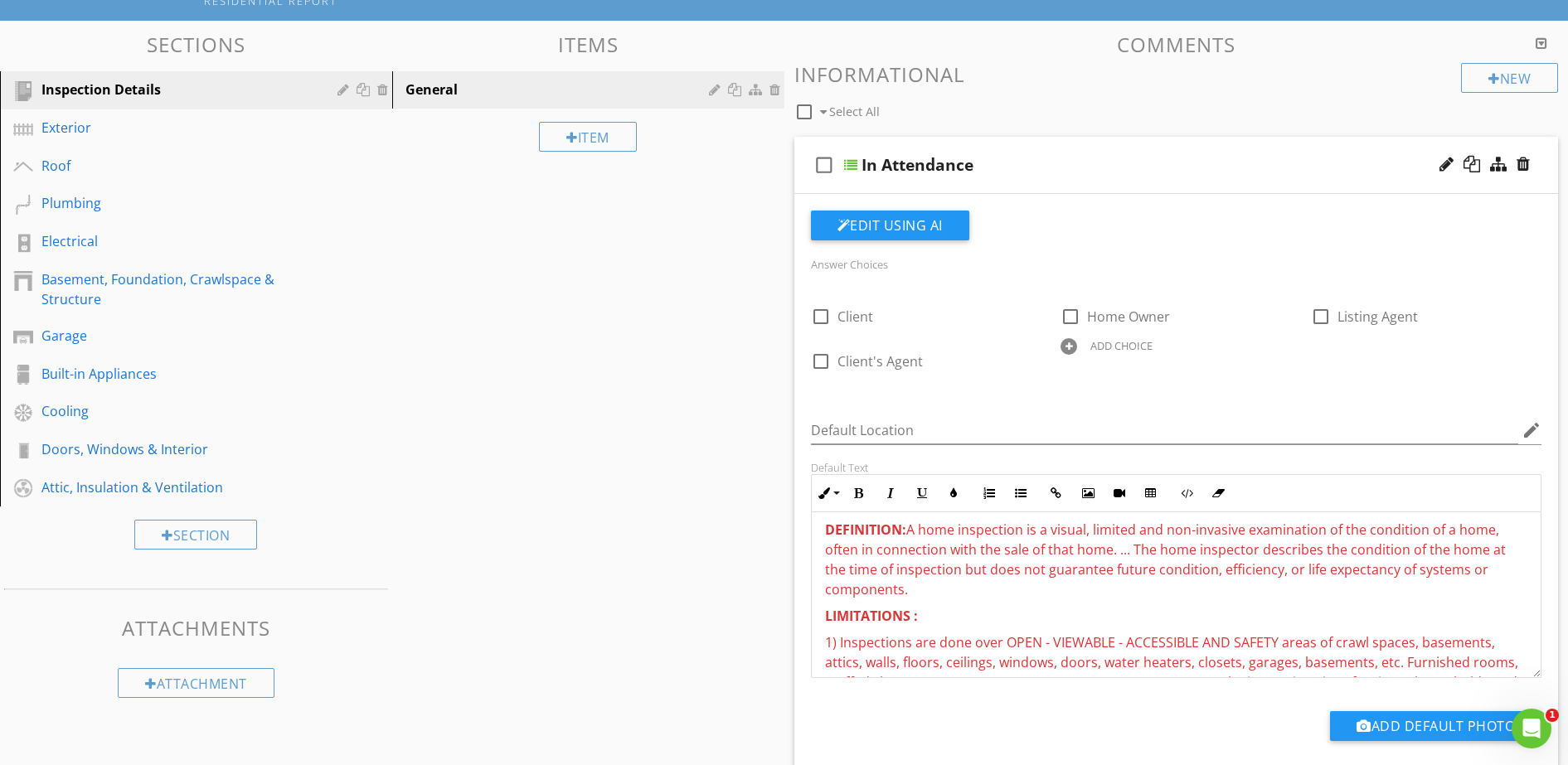
click at [996, 615] on p "LIMITATIONS :" at bounding box center [1176, 616] width 703 height 19
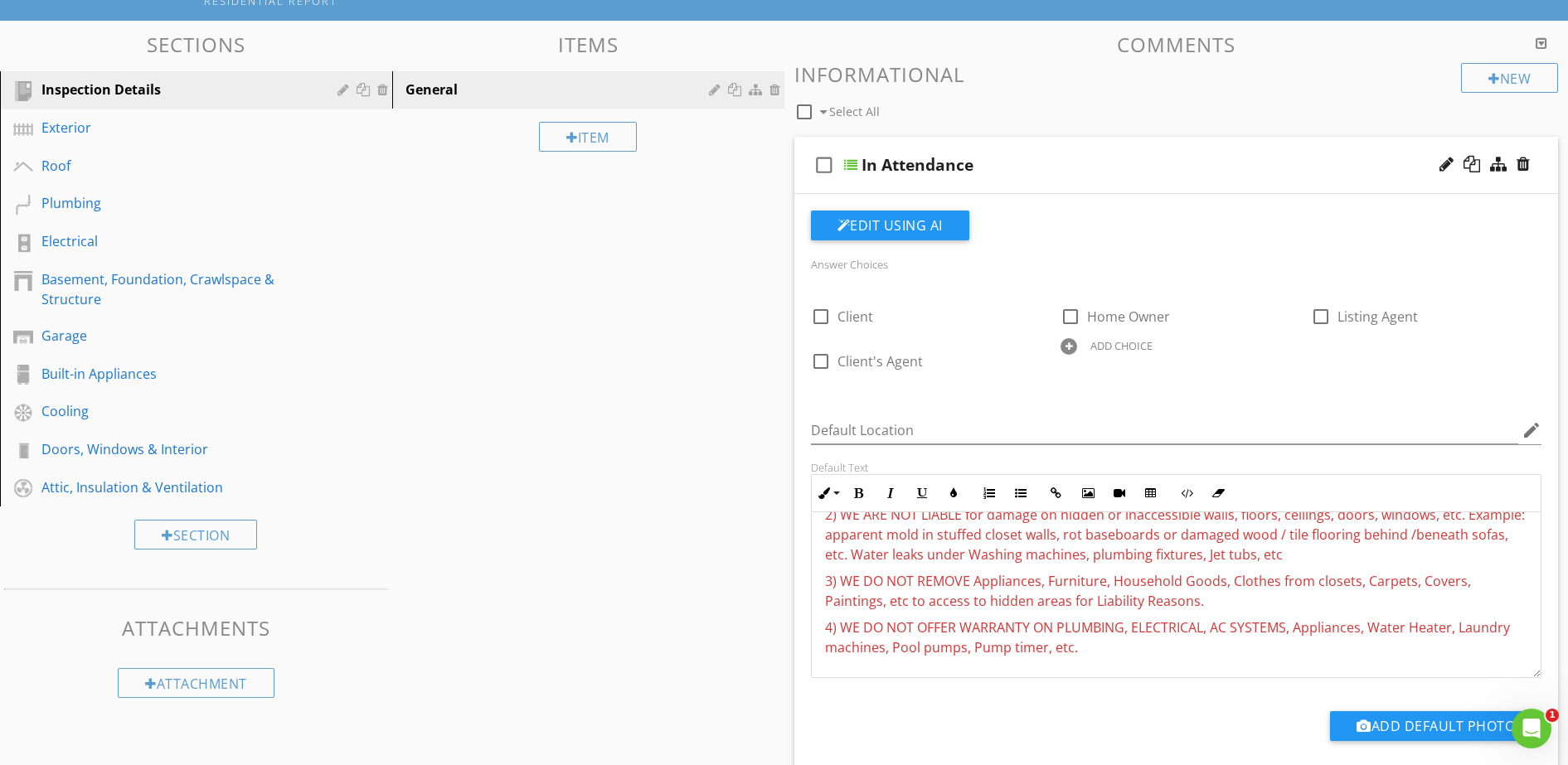
scroll to position [138, 0]
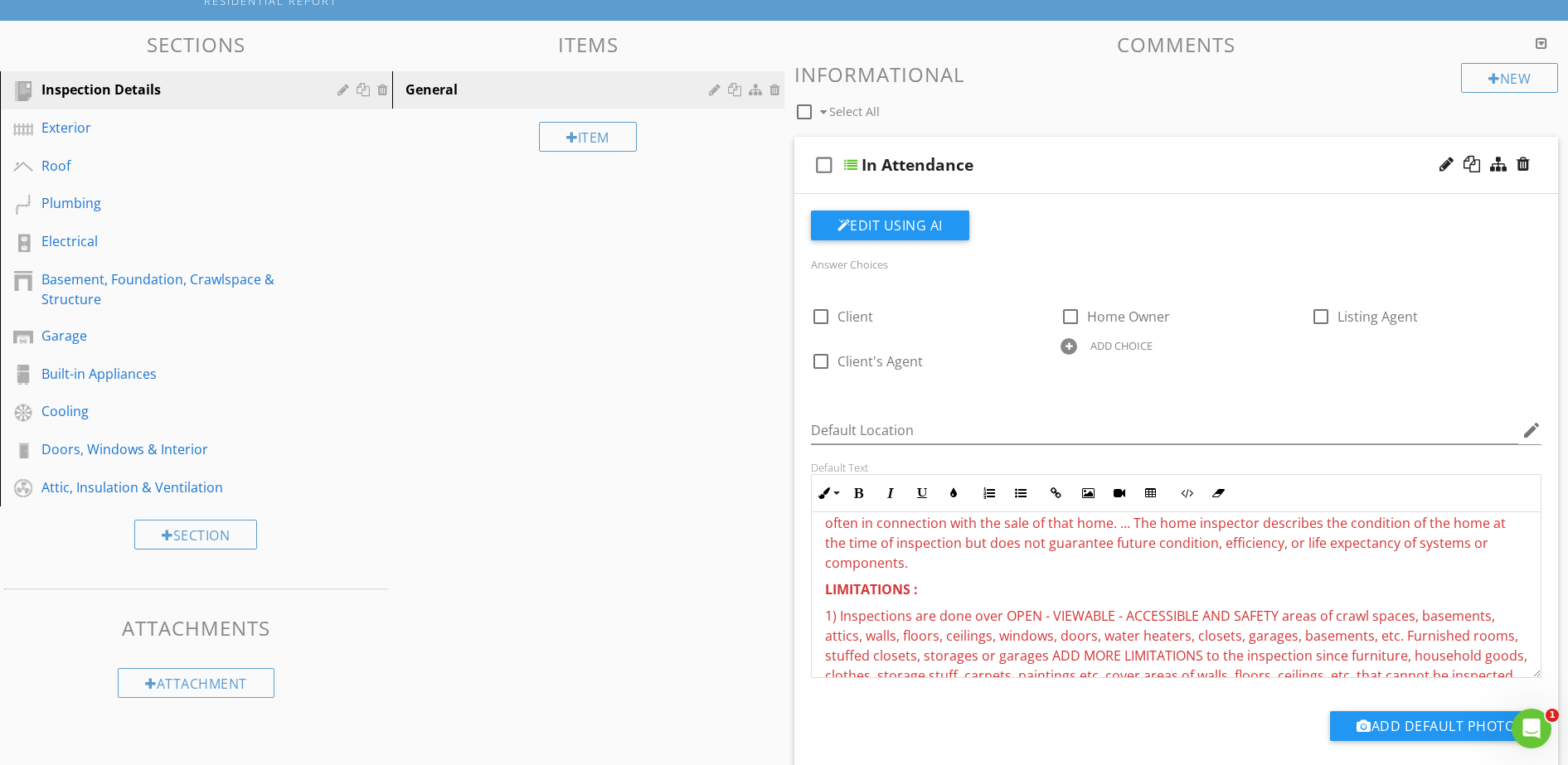
click at [449, 432] on div "Sections Inspection Details Exterior Roof Plumbing Electrical Basement, Foundat…" at bounding box center [784, 698] width 1568 height 1355
